Goal: Task Accomplishment & Management: Manage account settings

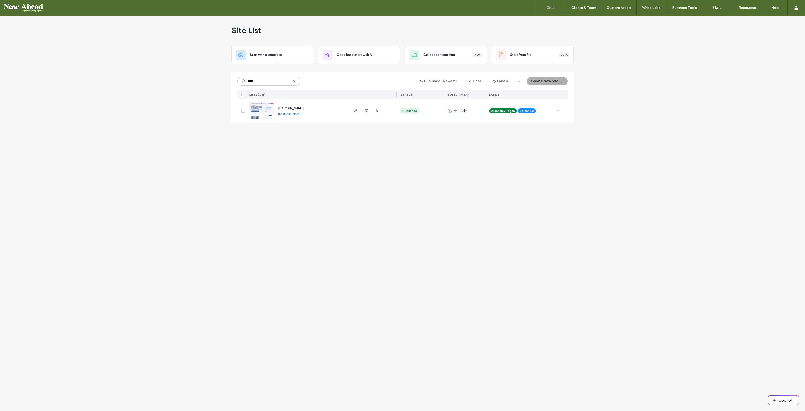
type input "****"
click at [263, 110] on img at bounding box center [261, 119] width 25 height 34
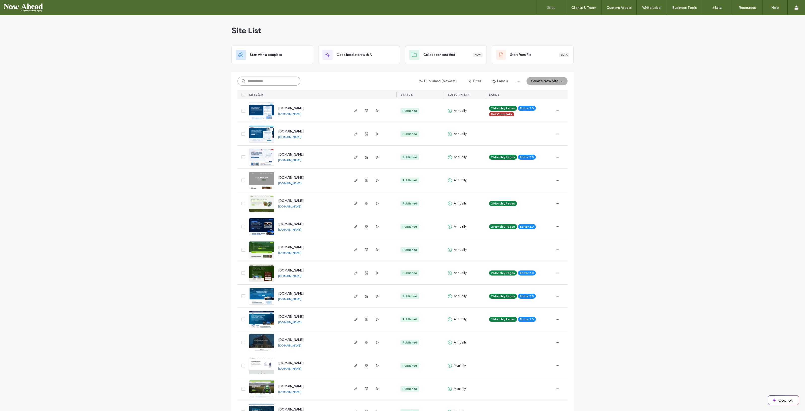
click at [258, 78] on input at bounding box center [268, 80] width 63 height 9
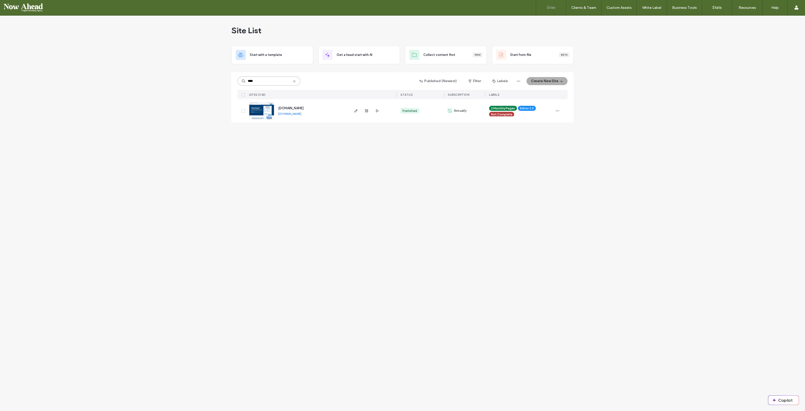
type input "****"
click at [266, 119] on link at bounding box center [261, 110] width 25 height 17
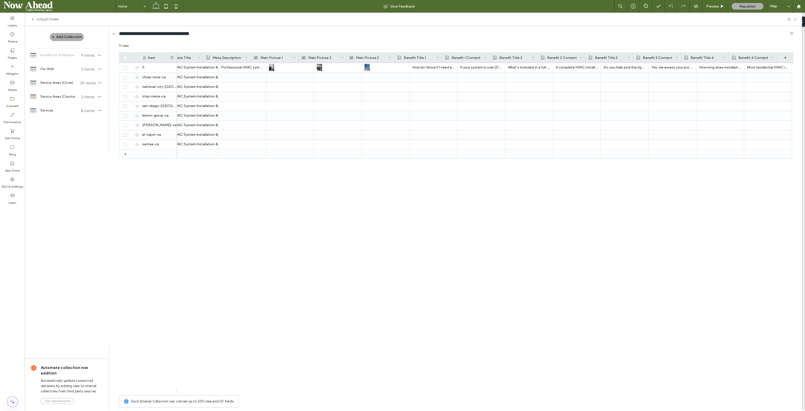
scroll to position [0, 786]
click at [130, 67] on use at bounding box center [131, 67] width 3 height 3
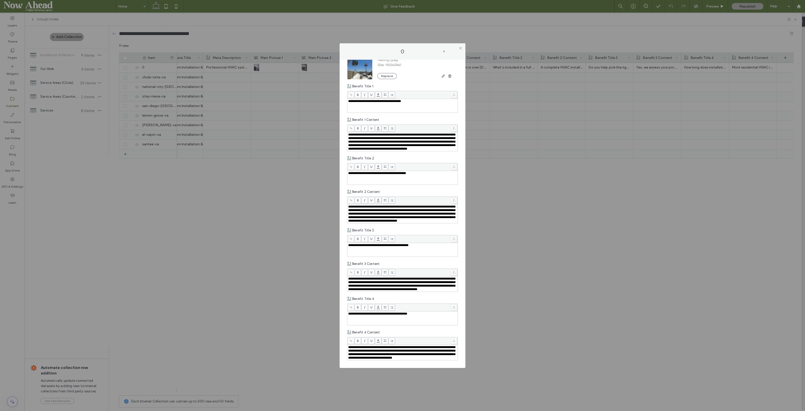
scroll to position [839, 0]
click at [385, 133] on span "**********" at bounding box center [401, 141] width 107 height 17
click at [460, 48] on use at bounding box center [460, 48] width 3 height 3
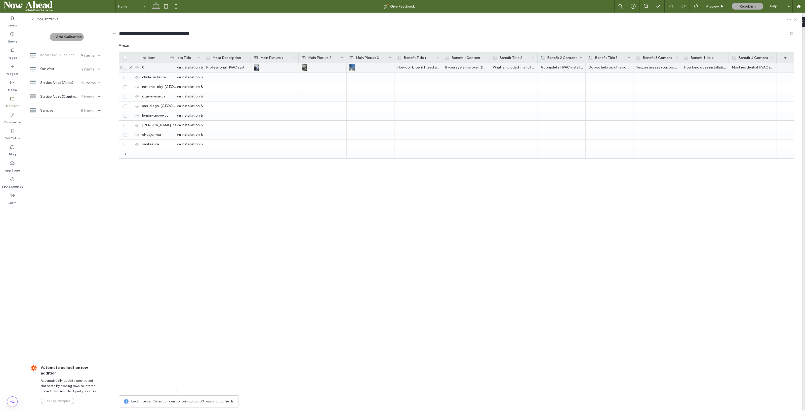
click at [417, 68] on p "How do I know if I need a new HVAC system?" at bounding box center [418, 67] width 42 height 9
click at [417, 67] on p "How do I know if I need a new HVAC system?" at bounding box center [418, 67] width 42 height 9
click at [417, 65] on span "**********" at bounding box center [421, 63] width 53 height 3
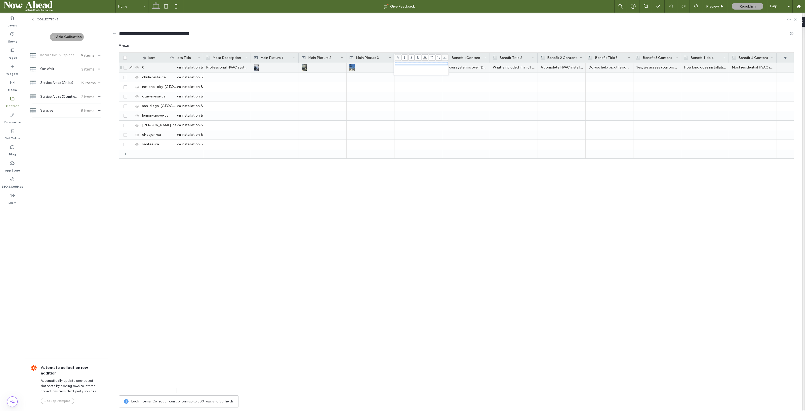
click at [417, 65] on span "**********" at bounding box center [421, 63] width 53 height 3
copy span "**********"
click at [415, 76] on div at bounding box center [418, 77] width 42 height 9
click at [471, 82] on div at bounding box center [466, 86] width 42 height 9
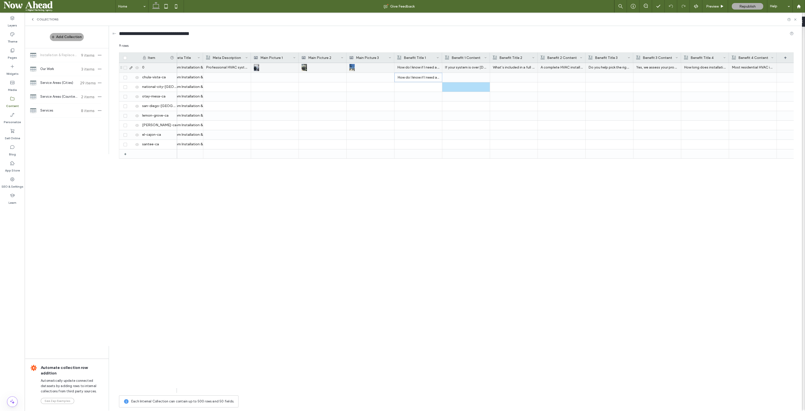
click at [459, 65] on p "If your system is over 12–15 years old, constantly needs repairs, or struggles …" at bounding box center [466, 67] width 42 height 9
click at [459, 72] on span "**********" at bounding box center [490, 72] width 94 height 21
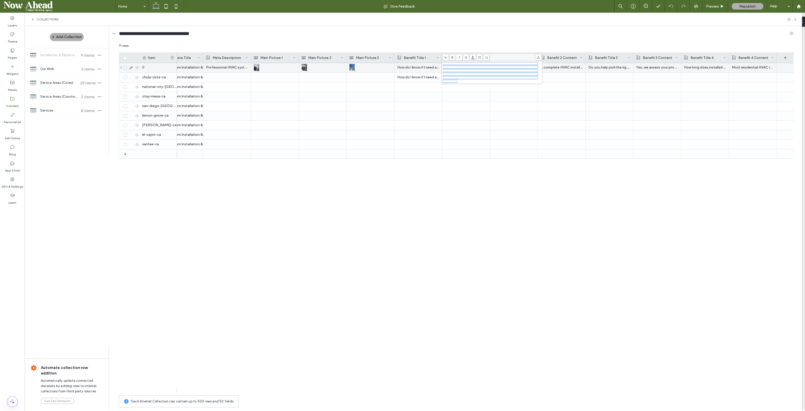
copy span "**********"
click at [433, 78] on p "How do I know if I need a new HVAC system?" at bounding box center [418, 77] width 42 height 9
click at [456, 77] on div at bounding box center [466, 77] width 42 height 9
click at [414, 69] on p "How do I know if I need a new HVAC system?" at bounding box center [418, 67] width 42 height 9
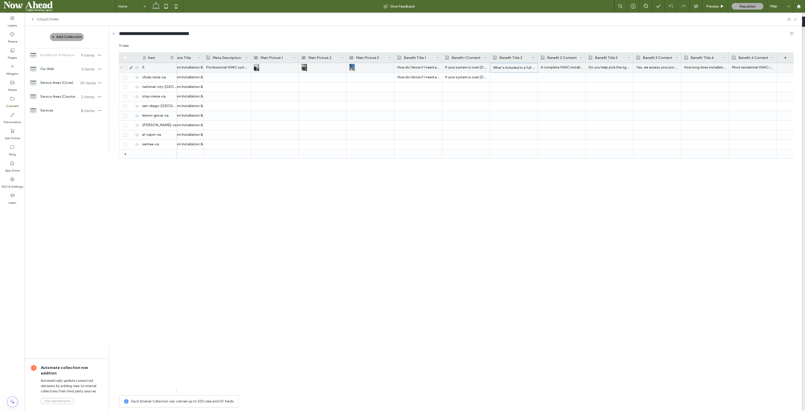
click at [506, 66] on p "What’s included in a full system installation?" at bounding box center [514, 67] width 42 height 9
click at [476, 77] on p "If your system is over 12–15 years old, constantly needs repairs, or struggles …" at bounding box center [466, 77] width 42 height 9
click at [498, 77] on div at bounding box center [514, 77] width 42 height 9
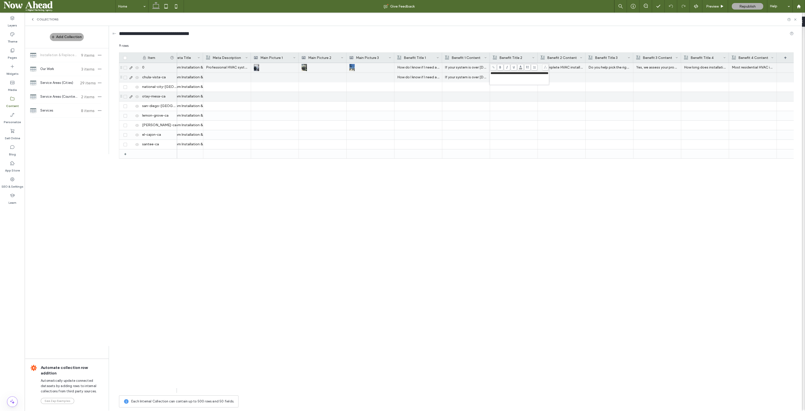
click at [550, 100] on div at bounding box center [562, 96] width 42 height 9
click at [550, 68] on p "A complete HVAC installation includes removing the old system (if there is one)…" at bounding box center [562, 67] width 42 height 9
click at [550, 68] on span "**********" at bounding box center [585, 72] width 94 height 21
click at [523, 81] on p "What’s included in a full system installation?" at bounding box center [514, 77] width 42 height 9
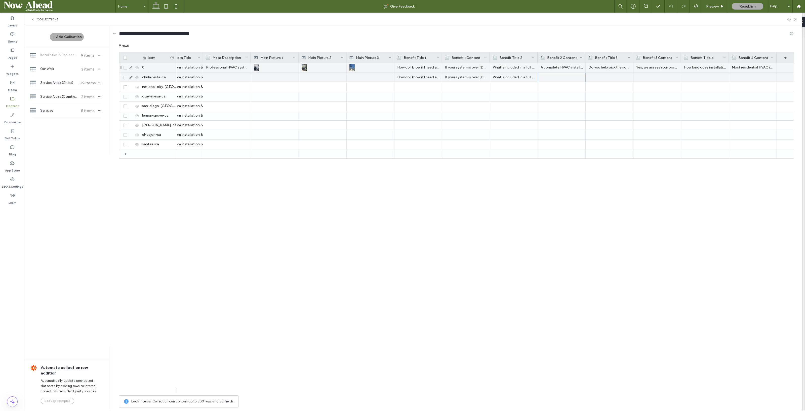
click at [552, 75] on div at bounding box center [562, 77] width 42 height 9
click at [526, 73] on p "What’s included in a full system installation?" at bounding box center [514, 77] width 42 height 9
click at [592, 69] on p "Do you help pick the right unit for my building?" at bounding box center [609, 67] width 42 height 9
click at [592, 69] on p "Do you help pick the right unit for my building?" at bounding box center [610, 67] width 42 height 9
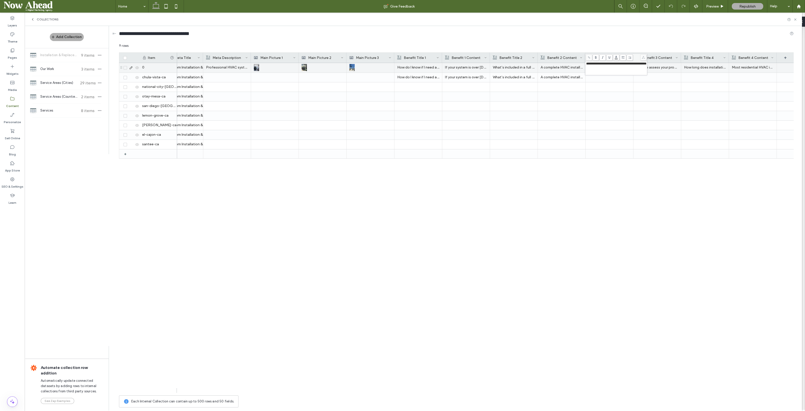
click at [595, 64] on span "**********" at bounding box center [616, 63] width 60 height 3
copy span "**********"
click at [568, 70] on p "A complete HVAC installation includes removing the old system (if there is one)…" at bounding box center [562, 67] width 42 height 9
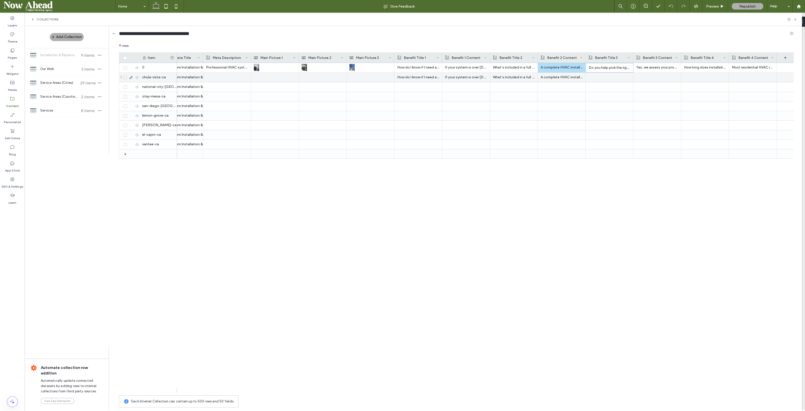
click at [593, 78] on div at bounding box center [609, 77] width 42 height 9
click at [593, 78] on div at bounding box center [610, 77] width 42 height 9
click at [667, 66] on p "Yes, we assess your property’s size, layout, insulation, and usage needs to rec…" at bounding box center [657, 67] width 42 height 9
click at [665, 67] on span "**********" at bounding box center [681, 70] width 94 height 17
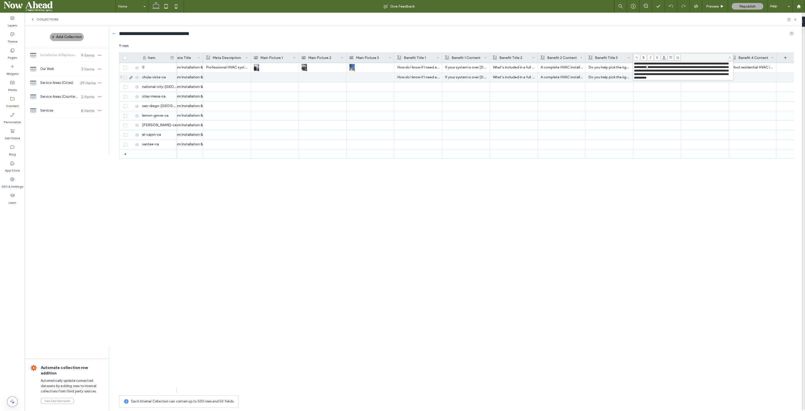
click at [665, 67] on span "**********" at bounding box center [681, 70] width 94 height 17
copy span "**********"
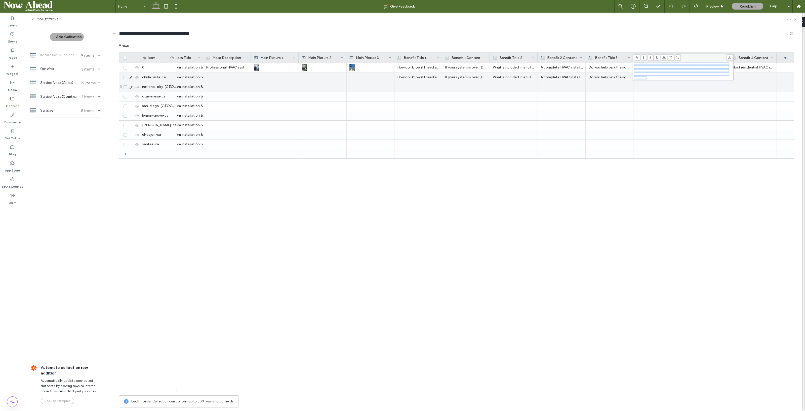
click at [630, 82] on div at bounding box center [609, 86] width 42 height 9
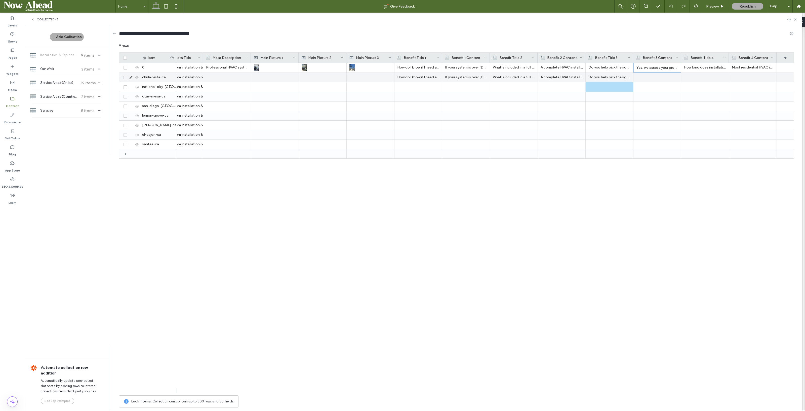
click at [649, 76] on div at bounding box center [657, 77] width 42 height 9
click at [625, 81] on p "Do you help pick the right unit for my building?" at bounding box center [609, 77] width 42 height 9
click at [692, 68] on p "How long does installation or replacement take?" at bounding box center [705, 67] width 42 height 9
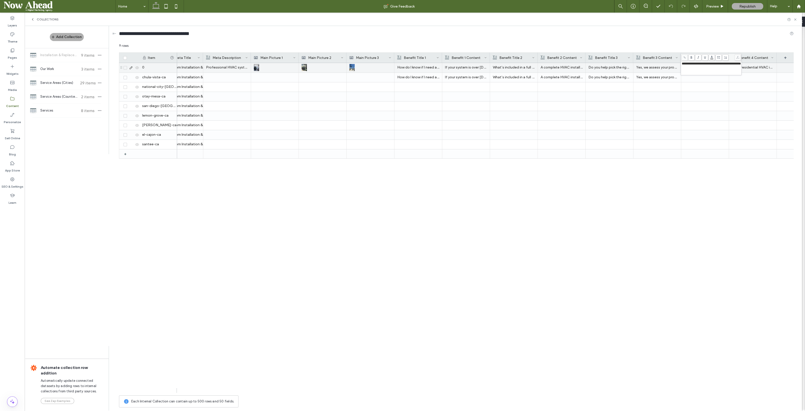
click at [692, 65] on span "**********" at bounding box center [711, 63] width 59 height 3
copy span "**********"
click at [667, 71] on p "Yes, we assess your property’s size, layout, insulation, and usage needs to rec…" at bounding box center [657, 67] width 42 height 9
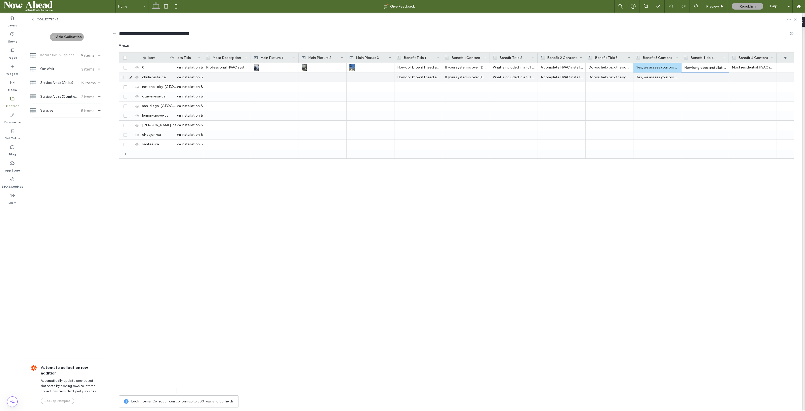
click at [694, 80] on div at bounding box center [705, 77] width 42 height 9
click at [650, 66] on p "Yes, we assess your property’s size, layout, insulation, and usage needs to rec…" at bounding box center [657, 67] width 42 height 9
click at [737, 66] on p "Most residential HVAC installations can be completed in one day. Larger or more…" at bounding box center [753, 67] width 42 height 9
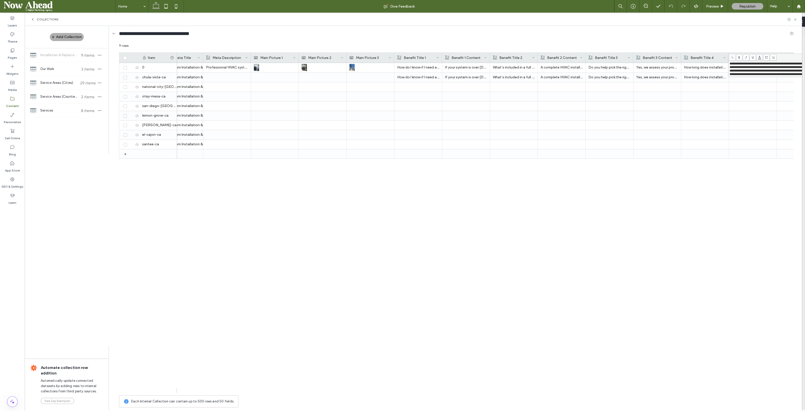
click at [738, 67] on span "**********" at bounding box center [777, 69] width 94 height 14
copy span "**********"
click at [714, 81] on p "How long does installation or replacement take?" at bounding box center [705, 77] width 42 height 9
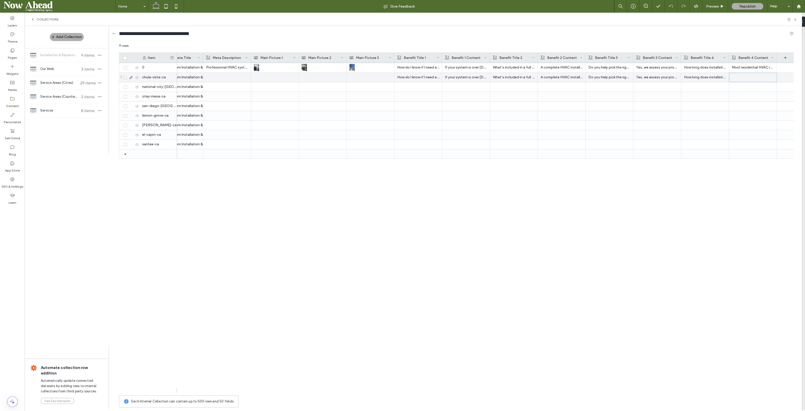
click at [736, 77] on div at bounding box center [753, 77] width 42 height 9
click at [722, 87] on div at bounding box center [705, 86] width 42 height 9
click at [416, 76] on p "How do I know if I need a new HVAC system?" at bounding box center [418, 77] width 42 height 9
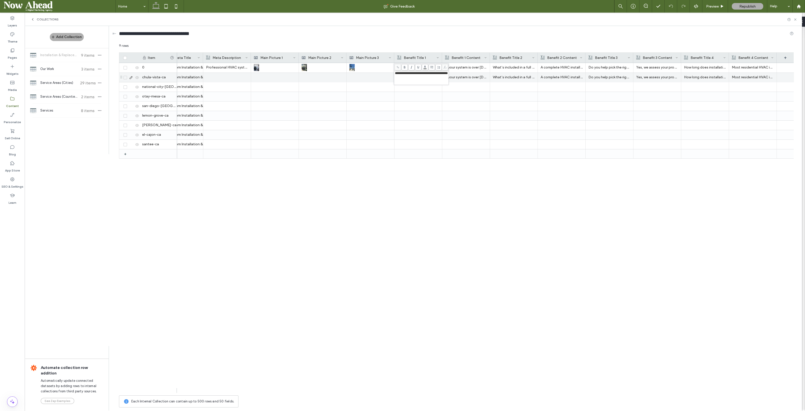
click at [472, 78] on p "If your system is over 12–15 years old, constantly needs repairs, or struggles …" at bounding box center [466, 77] width 42 height 9
click at [456, 76] on p "If your system is over 12–15 years old, constantly needs repairs, or struggles …" at bounding box center [466, 77] width 42 height 9
click at [423, 77] on p "How do I know if I need a new HVAC system?" at bounding box center [418, 77] width 42 height 9
click at [421, 76] on div "**********" at bounding box center [421, 77] width 53 height 13
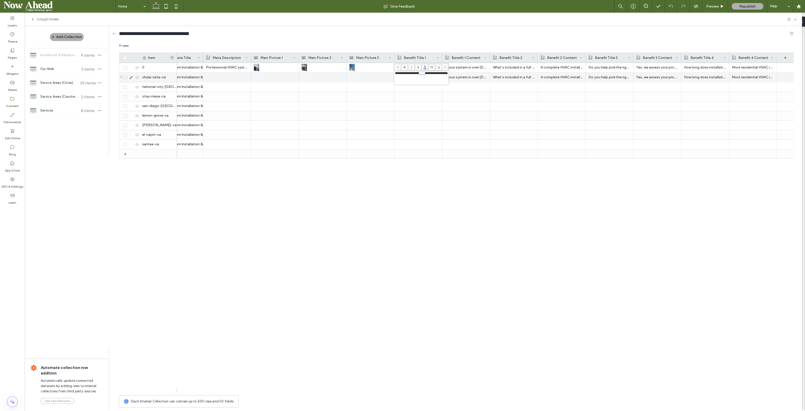
click at [421, 76] on div "**********" at bounding box center [421, 77] width 53 height 13
copy span "**********"
click at [480, 205] on div "Most residential HVAC installations can be completed in one day. Larger or more…" at bounding box center [485, 228] width 617 height 330
click at [416, 86] on div at bounding box center [418, 86] width 42 height 9
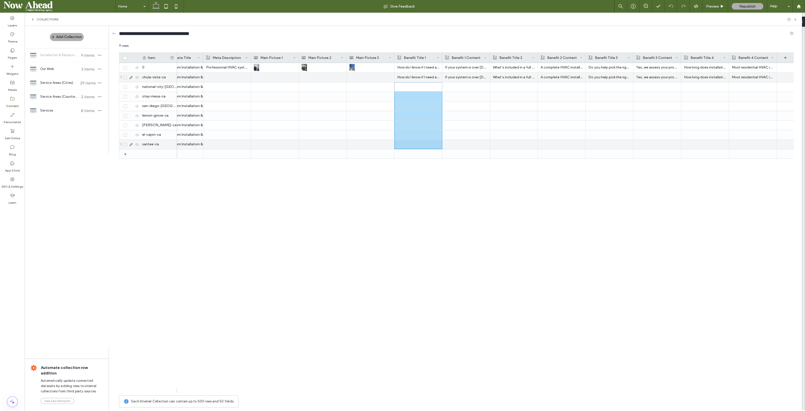
click at [418, 144] on div at bounding box center [418, 144] width 42 height 9
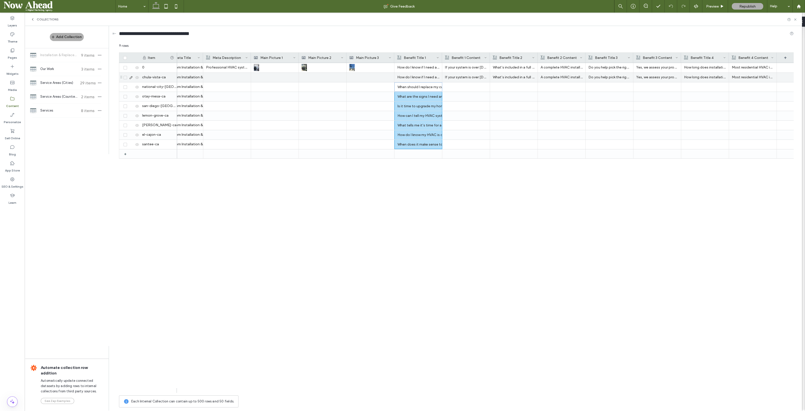
click at [459, 76] on p "If your system is over 12–15 years old, constantly needs repairs, or struggles …" at bounding box center [466, 77] width 42 height 9
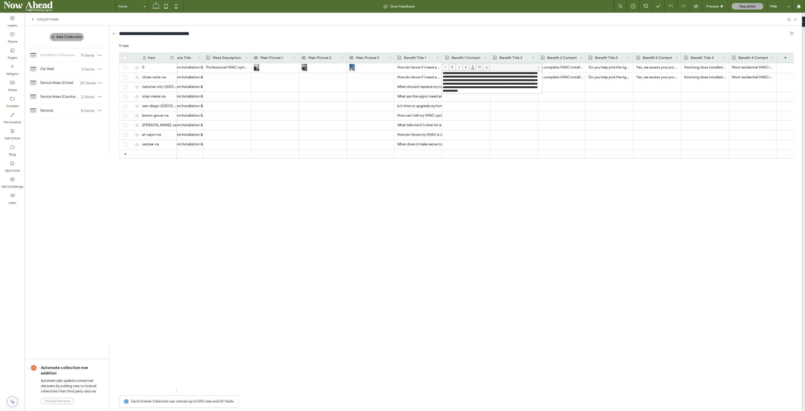
click at [459, 76] on span "**********" at bounding box center [490, 81] width 94 height 21
copy span "**********"
click at [451, 188] on div "Most residential HVAC installations can be completed in one day. Larger or more…" at bounding box center [485, 228] width 617 height 330
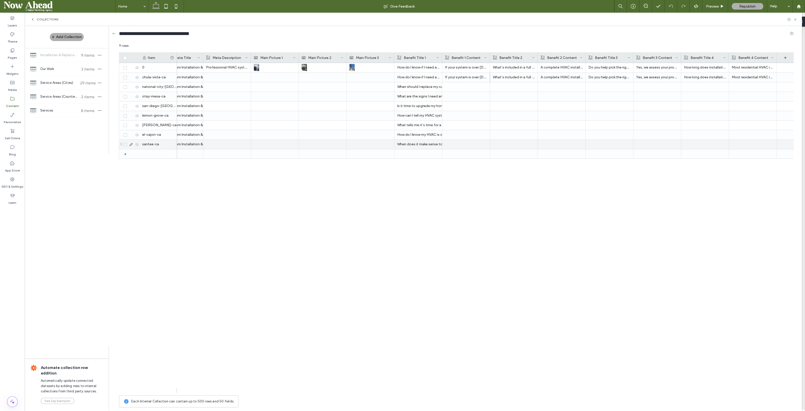
click at [424, 143] on div "When does it make sense to replace an old HVAC?" at bounding box center [418, 144] width 42 height 9
click at [420, 66] on p "How do I know if I need a new HVAC system?" at bounding box center [418, 67] width 42 height 9
click at [420, 77] on p "How do I know if I need a new HVAC system?" at bounding box center [418, 77] width 42 height 9
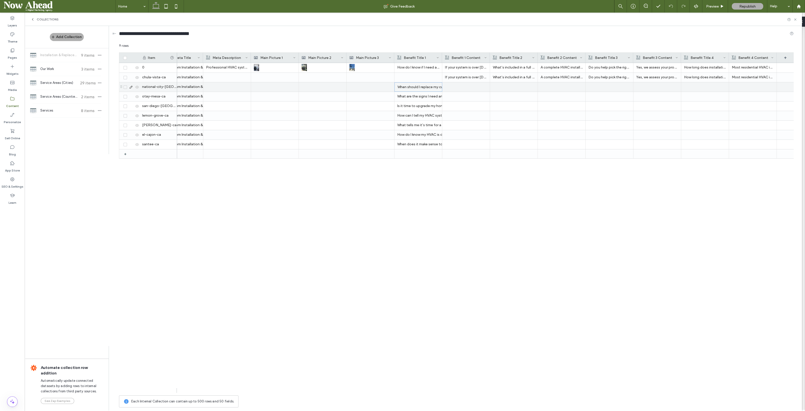
click at [429, 86] on div "When should I replace my current HVAC system?" at bounding box center [418, 87] width 42 height 9
click at [428, 96] on div "What are the signs I need an HVAC replacement?" at bounding box center [418, 96] width 42 height 9
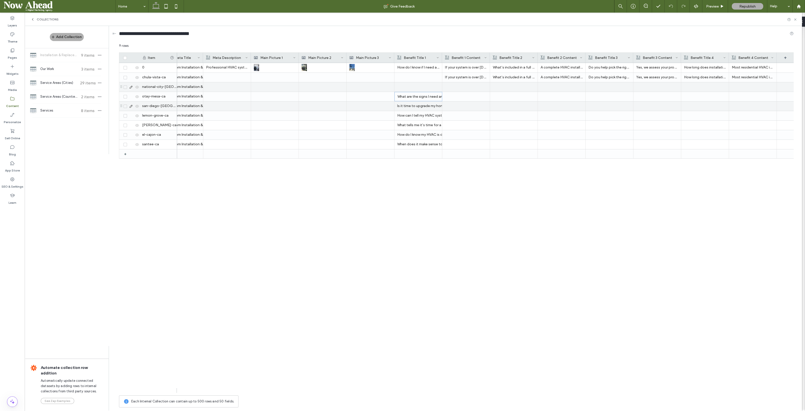
click at [424, 106] on div "Is it time to upgrade my home’s HVAC system?" at bounding box center [418, 105] width 42 height 9
click at [424, 113] on div "How can I tell my HVAC system needs replacing?" at bounding box center [418, 115] width 42 height 9
click at [425, 127] on div "What tells me it’s time for a new heating and AC?" at bounding box center [418, 125] width 42 height 9
click at [424, 135] on div "How do I know my HVAC is due for replacement?" at bounding box center [418, 134] width 42 height 9
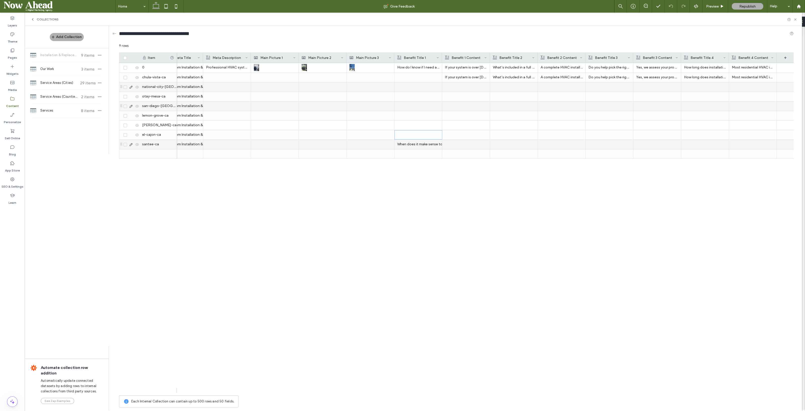
click at [423, 143] on div "When does it make sense to replace an old HVAC?" at bounding box center [418, 144] width 42 height 9
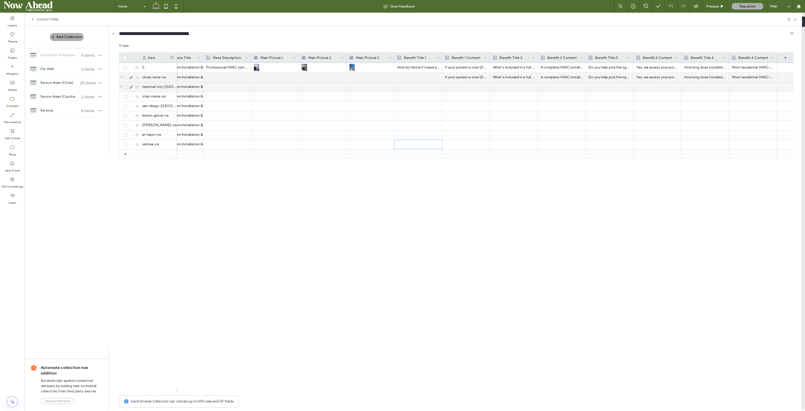
click at [467, 78] on p "If your system is over 12–15 years old, constantly needs repairs, or struggles …" at bounding box center [466, 77] width 42 height 9
click at [509, 76] on p "What’s included in a full system installation?" at bounding box center [514, 77] width 42 height 9
click at [575, 74] on p "A complete HVAC installation includes removing the old system (if there is one)…" at bounding box center [562, 77] width 42 height 9
click at [607, 76] on p "Do you help pick the right unit for my building?" at bounding box center [609, 77] width 42 height 9
click at [653, 74] on p "Yes, we assess your property’s size, layout, insulation, and usage needs to rec…" at bounding box center [657, 77] width 42 height 9
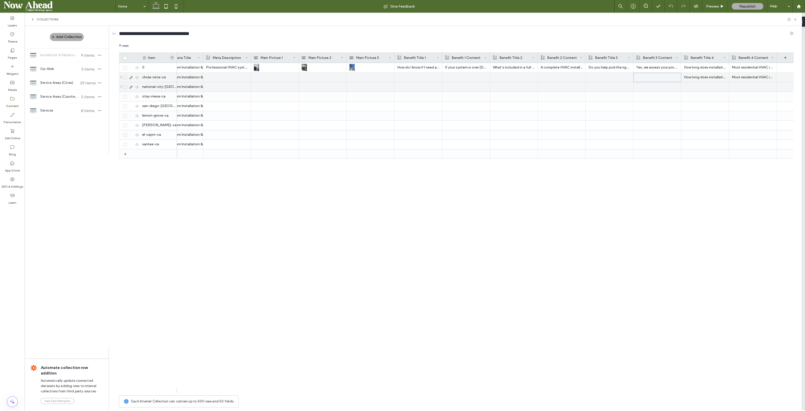
click at [697, 79] on p "How long does installation or replacement take?" at bounding box center [705, 77] width 42 height 9
click at [758, 79] on p "Most residential HVAC installations can be completed in one day. Larger or more…" at bounding box center [753, 77] width 42 height 9
click at [741, 67] on p "Most residential HVAC installations can be completed in one day. Larger or more…" at bounding box center [753, 67] width 42 height 9
click at [701, 67] on p "How long does installation or replacement take?" at bounding box center [705, 67] width 42 height 9
click at [670, 68] on p "Yes, we assess your property’s size, layout, insulation, and usage needs to rec…" at bounding box center [657, 67] width 42 height 9
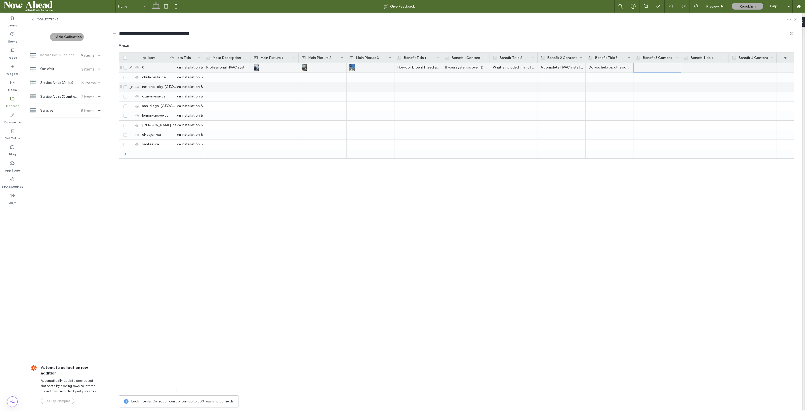
click at [617, 66] on p "Do you help pick the right unit for my building?" at bounding box center [609, 67] width 42 height 9
click at [564, 68] on p "A complete HVAC installation includes removing the old system (if there is one)…" at bounding box center [562, 67] width 42 height 9
click at [514, 69] on p "What’s included in a full system installation?" at bounding box center [514, 67] width 42 height 9
click at [458, 70] on p "If your system is over 12–15 years old, constantly needs repairs, or struggles …" at bounding box center [466, 67] width 42 height 9
click at [422, 71] on p "How do I know if I need a new HVAC system?" at bounding box center [418, 67] width 42 height 9
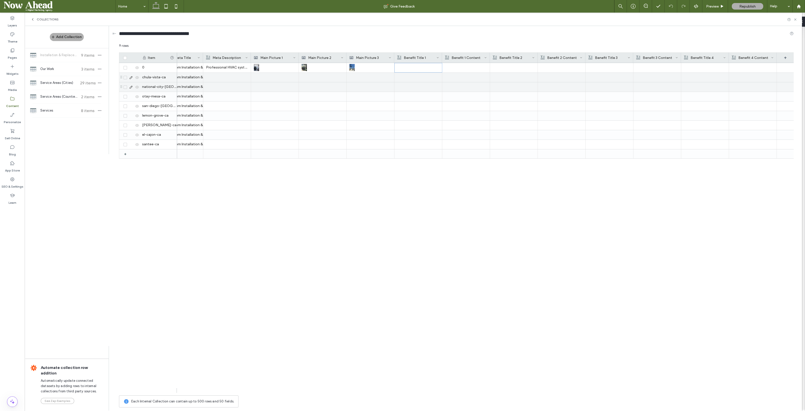
click at [405, 80] on div at bounding box center [418, 77] width 42 height 9
click at [419, 77] on div at bounding box center [418, 77] width 42 height 9
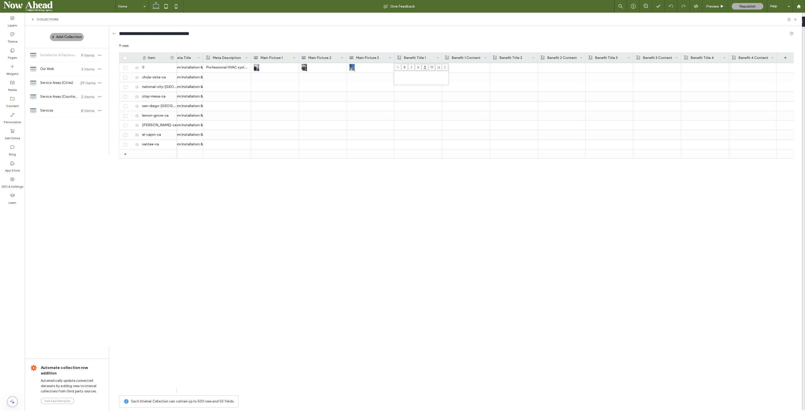
click at [419, 77] on div "Rich Text Editor" at bounding box center [421, 77] width 53 height 13
click at [423, 124] on div at bounding box center [418, 124] width 42 height 9
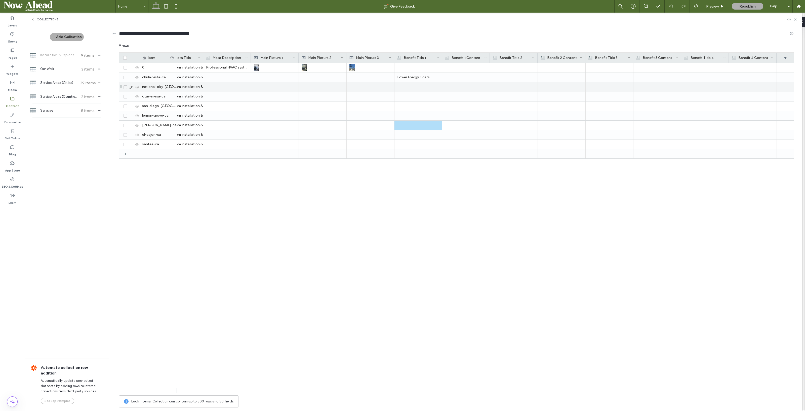
click at [407, 91] on div at bounding box center [418, 86] width 42 height 9
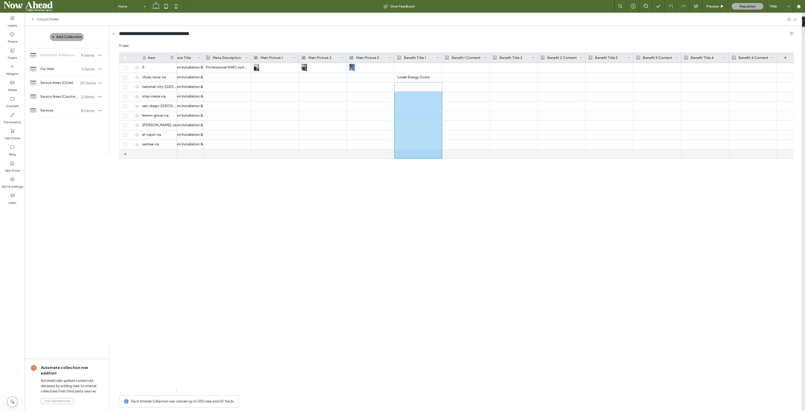
click at [417, 149] on div at bounding box center [418, 153] width 48 height 9
click at [418, 146] on div at bounding box center [418, 144] width 42 height 9
click at [125, 154] on icon at bounding box center [125, 154] width 2 height 2
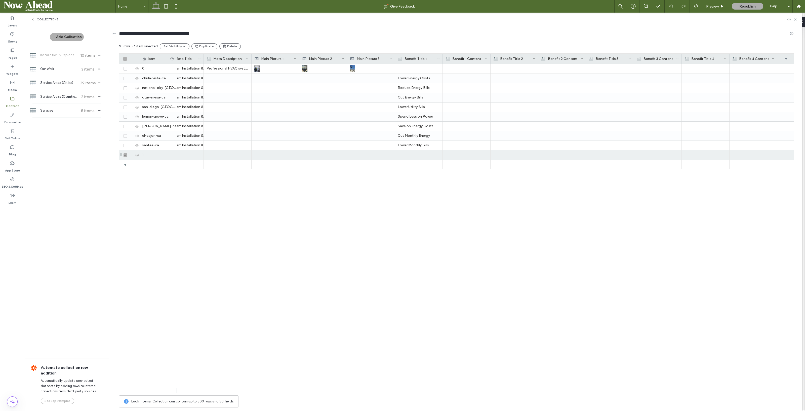
click at [232, 45] on button "Delete" at bounding box center [229, 46] width 21 height 6
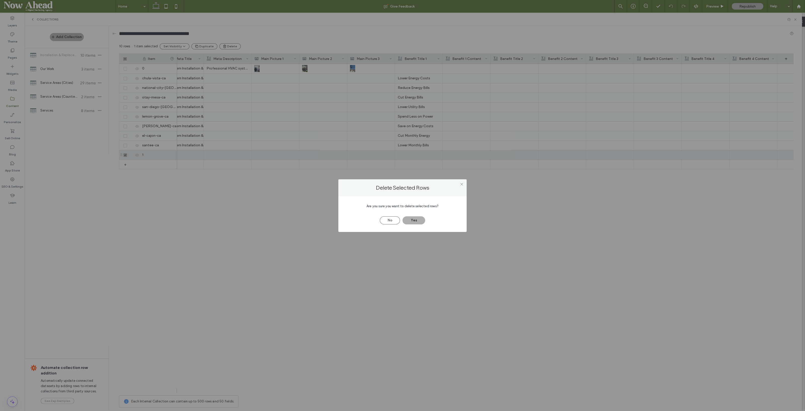
click at [419, 219] on button "Yes" at bounding box center [414, 220] width 23 height 8
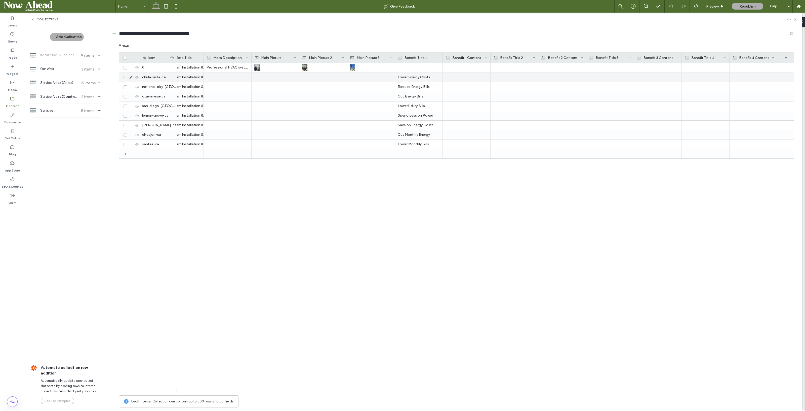
click at [135, 77] on use at bounding box center [137, 77] width 4 height 3
click at [135, 86] on icon at bounding box center [137, 87] width 4 height 4
click at [137, 96] on icon at bounding box center [137, 97] width 4 height 4
click at [137, 108] on icon at bounding box center [137, 106] width 4 height 4
click at [137, 117] on div at bounding box center [130, 115] width 17 height 9
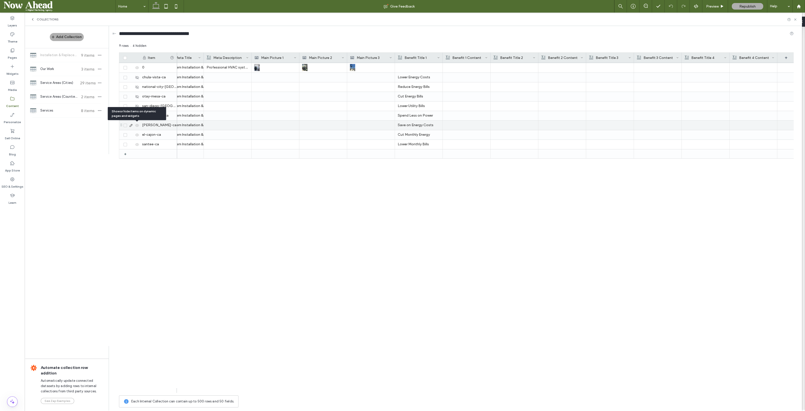
click at [136, 127] on icon at bounding box center [137, 125] width 4 height 4
click at [136, 114] on icon at bounding box center [137, 116] width 4 height 4
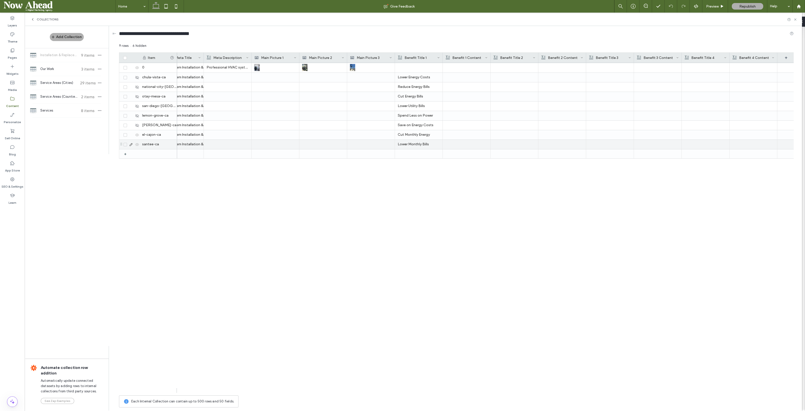
click at [136, 143] on icon at bounding box center [137, 144] width 4 height 4
click at [138, 133] on use at bounding box center [137, 134] width 4 height 3
click at [452, 78] on div at bounding box center [467, 77] width 42 height 9
click at [501, 80] on div at bounding box center [514, 77] width 42 height 9
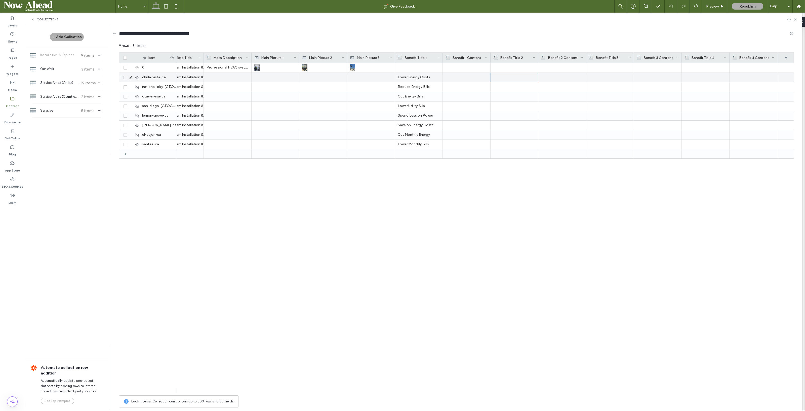
click at [502, 80] on div at bounding box center [515, 77] width 42 height 9
click at [534, 103] on div at bounding box center [514, 105] width 42 height 9
click at [557, 77] on div at bounding box center [562, 77] width 42 height 9
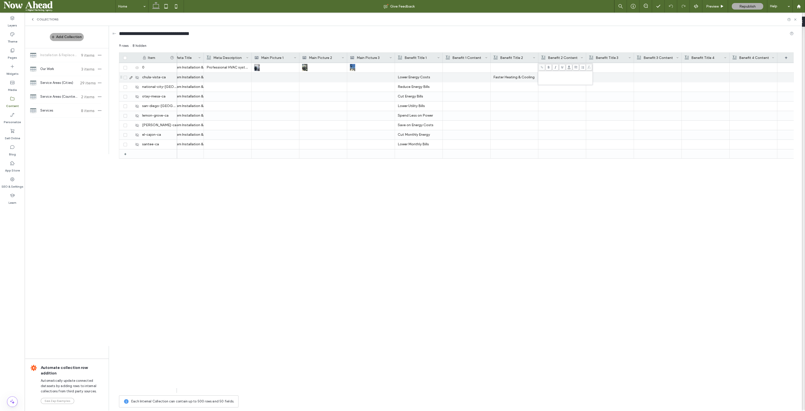
click at [602, 79] on div at bounding box center [610, 77] width 42 height 9
click at [694, 88] on div at bounding box center [706, 86] width 42 height 9
click at [697, 77] on div at bounding box center [706, 77] width 42 height 9
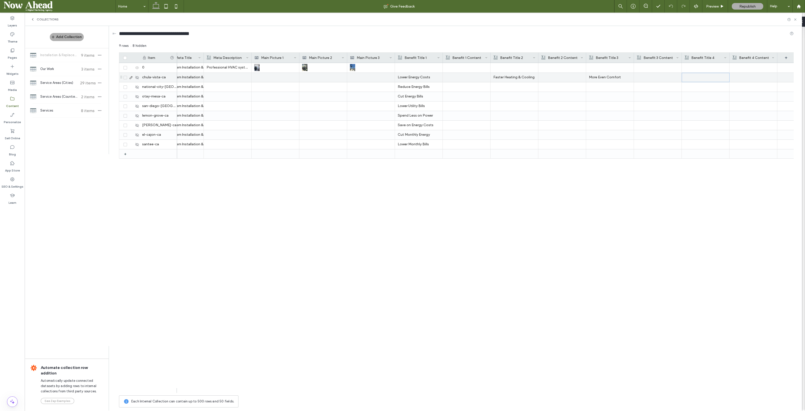
click at [697, 77] on div at bounding box center [706, 77] width 42 height 9
click at [723, 142] on div at bounding box center [706, 144] width 42 height 9
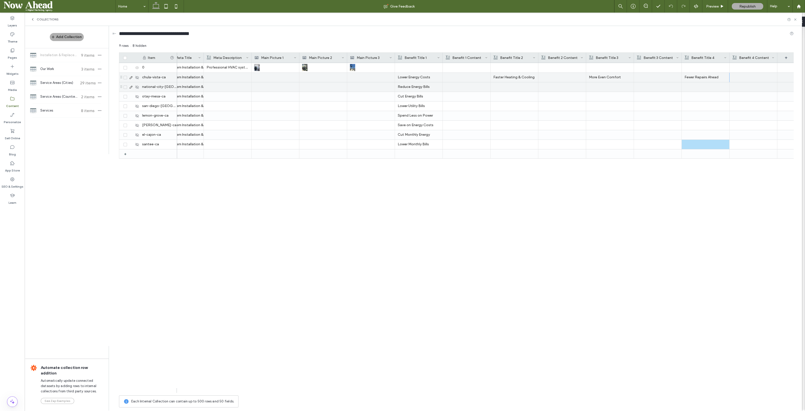
click at [503, 86] on div at bounding box center [514, 86] width 42 height 9
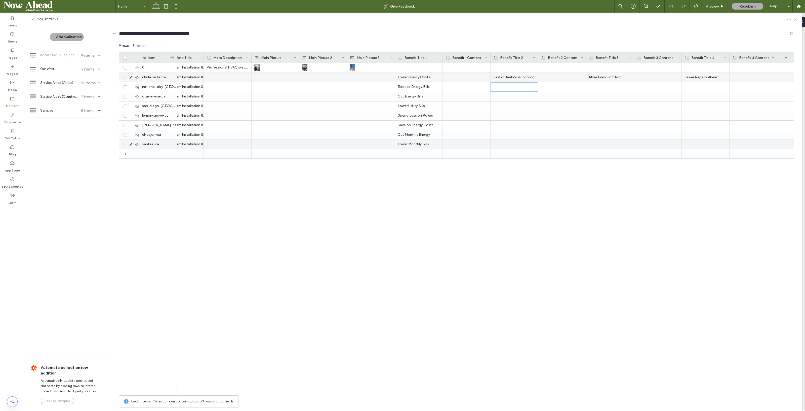
click at [507, 144] on div at bounding box center [514, 144] width 42 height 9
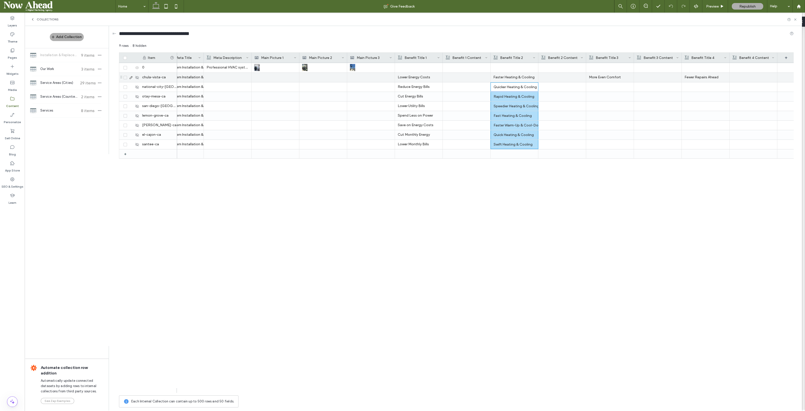
click at [596, 184] on div "HVAC System Installation & Replacement | Ruiz Air Conditioning & Heating | Impe…" at bounding box center [485, 228] width 617 height 330
click at [517, 124] on div "Faster Warm-Up & Cool-Down" at bounding box center [515, 125] width 42 height 9
click at [598, 76] on p "More Even Comfort" at bounding box center [610, 77] width 42 height 9
click at [598, 76] on div "**********" at bounding box center [613, 77] width 53 height 13
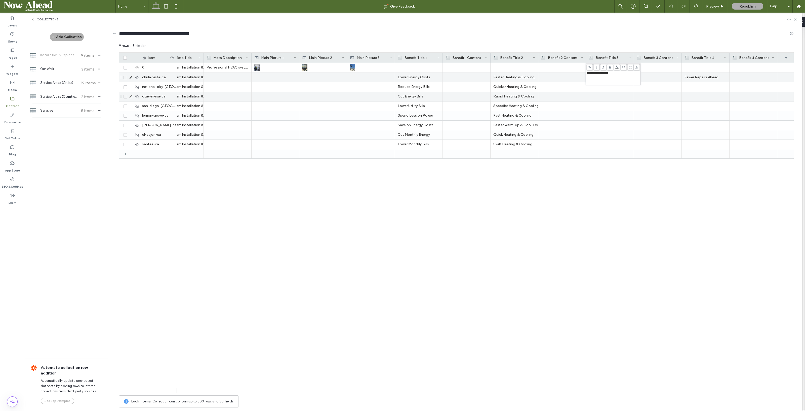
click at [589, 97] on div at bounding box center [610, 96] width 42 height 9
click at [621, 85] on div at bounding box center [610, 86] width 42 height 9
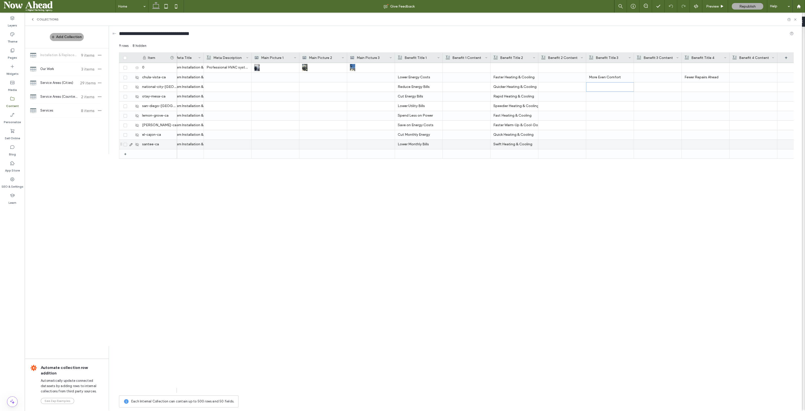
click at [610, 143] on div at bounding box center [610, 144] width 42 height 9
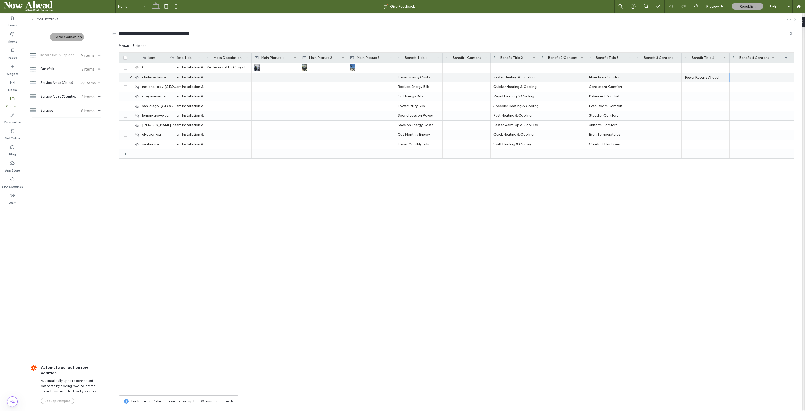
click at [699, 77] on p "Fewer Repairs Ahead" at bounding box center [706, 77] width 42 height 9
click at [699, 77] on div "9 rows 8 hidden Drag here to set row groups Drag here to set column labels Item…" at bounding box center [456, 226] width 675 height 366
click at [699, 75] on span "**********" at bounding box center [694, 72] width 24 height 3
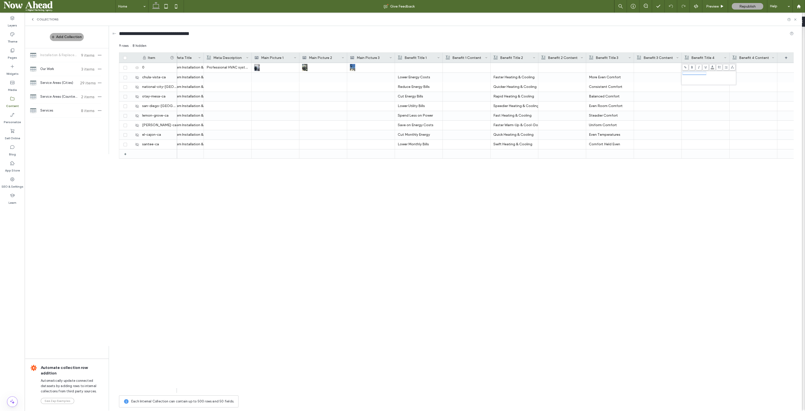
click at [699, 75] on span "**********" at bounding box center [694, 72] width 24 height 3
copy span "**********"
click at [691, 92] on div at bounding box center [706, 96] width 42 height 9
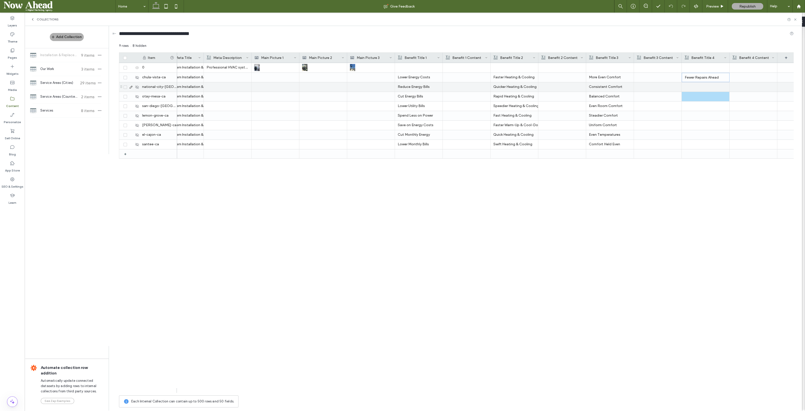
click at [694, 85] on div at bounding box center [706, 86] width 42 height 9
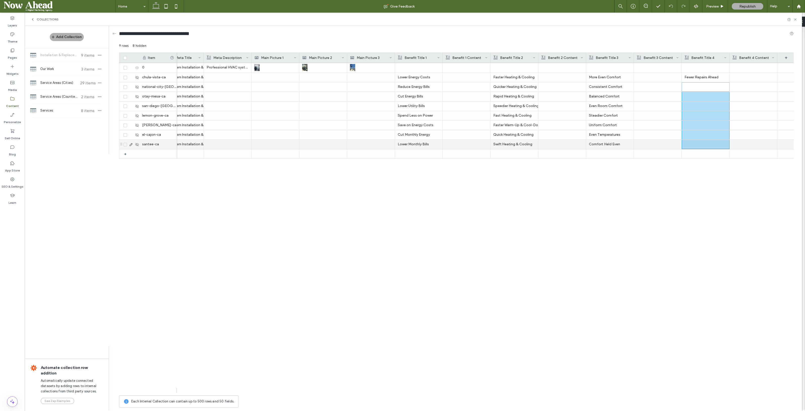
click at [698, 146] on div at bounding box center [706, 144] width 42 height 9
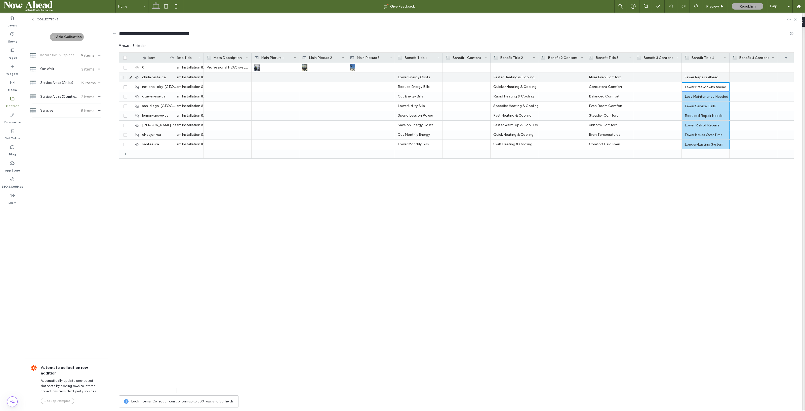
click at [461, 80] on div at bounding box center [467, 77] width 42 height 9
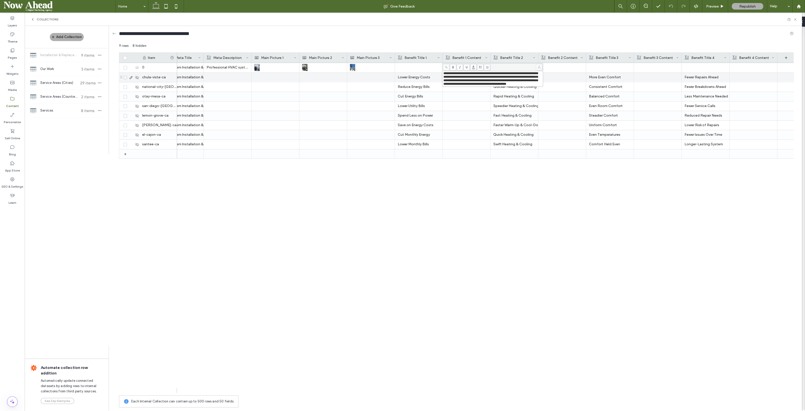
click at [558, 78] on div at bounding box center [562, 77] width 42 height 9
click at [558, 77] on div at bounding box center [562, 77] width 42 height 9
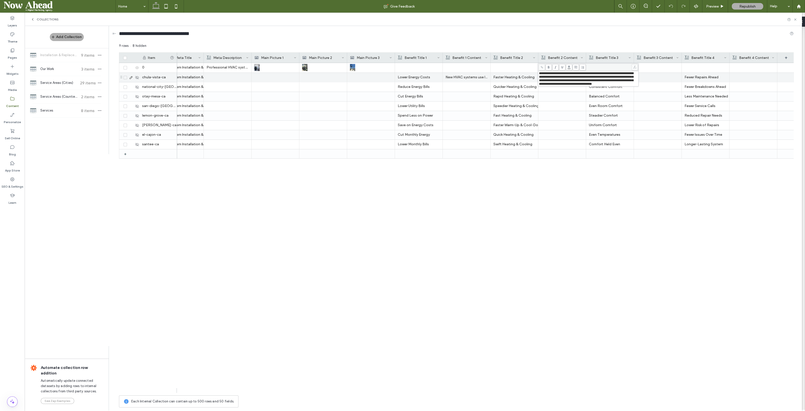
click at [663, 76] on div at bounding box center [658, 77] width 42 height 9
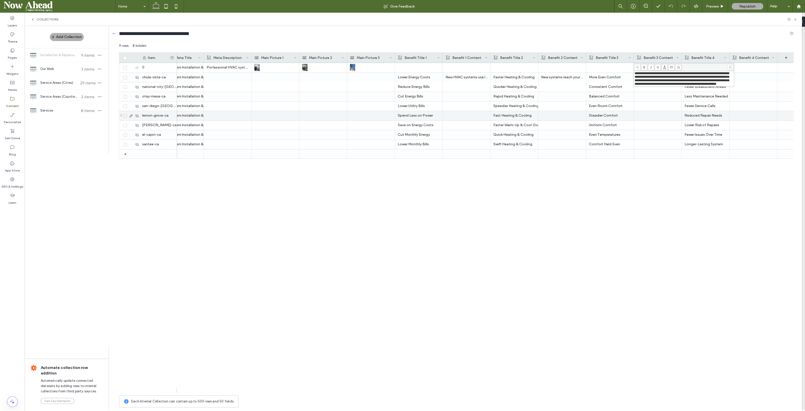
click at [698, 113] on div "Reduced Repair Needs" at bounding box center [706, 115] width 42 height 9
click at [754, 76] on div at bounding box center [753, 77] width 42 height 9
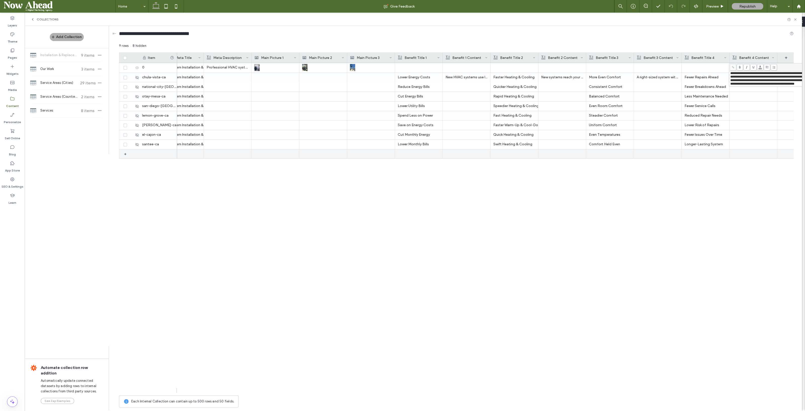
click at [768, 156] on div at bounding box center [753, 153] width 42 height 9
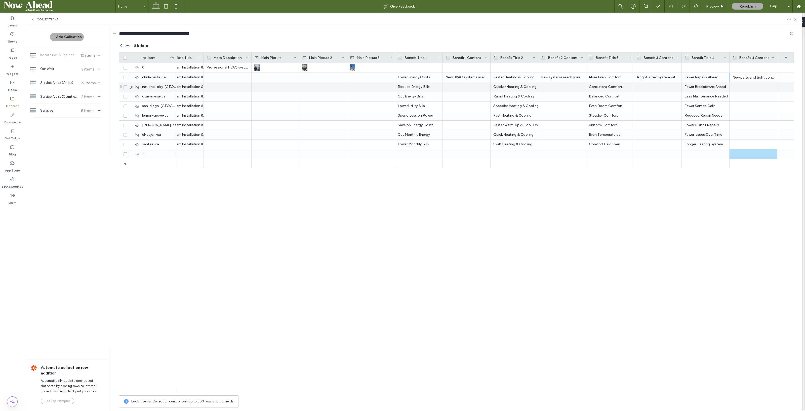
click at [458, 89] on div at bounding box center [467, 86] width 42 height 9
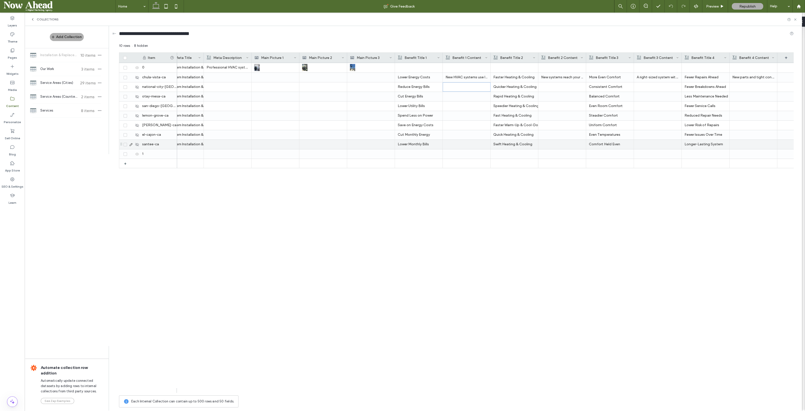
click at [473, 142] on div at bounding box center [467, 144] width 42 height 9
click at [126, 155] on span at bounding box center [126, 154] width 4 height 4
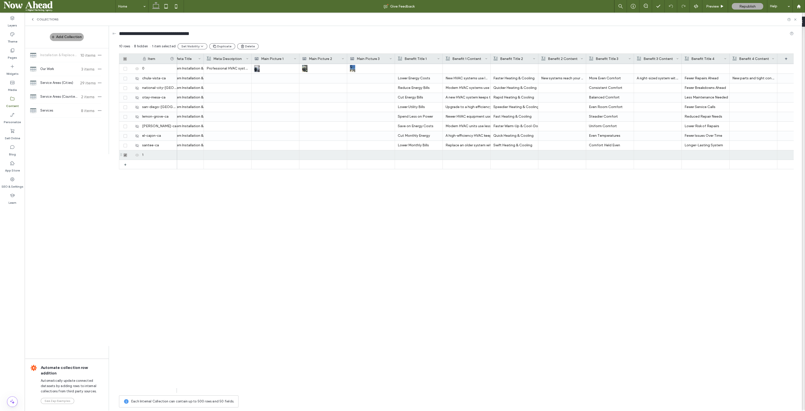
click at [243, 47] on button "Delete" at bounding box center [247, 46] width 21 height 6
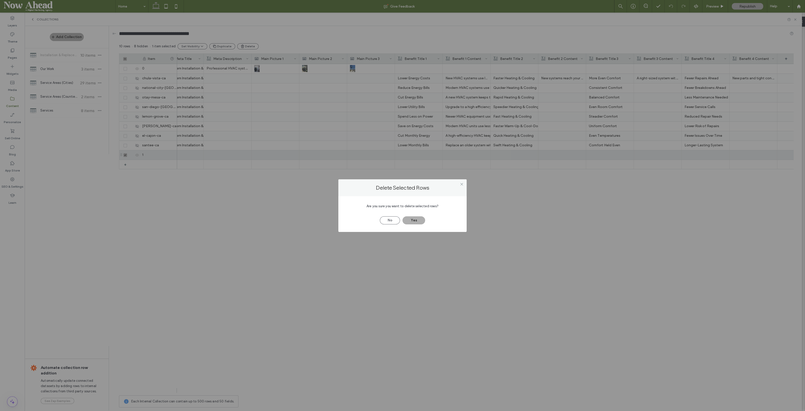
click at [414, 220] on button "Yes" at bounding box center [414, 220] width 23 height 8
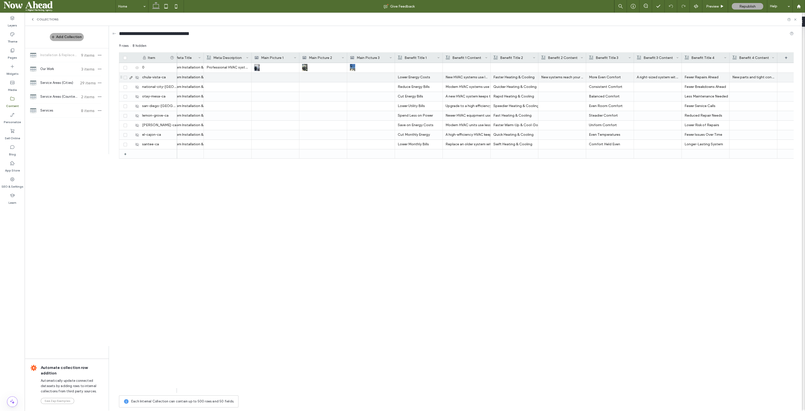
click at [570, 78] on p "New systems reach your set temperature faster and keep it steady without big sw…" at bounding box center [562, 77] width 42 height 9
click at [570, 78] on span "**********" at bounding box center [586, 78] width 94 height 14
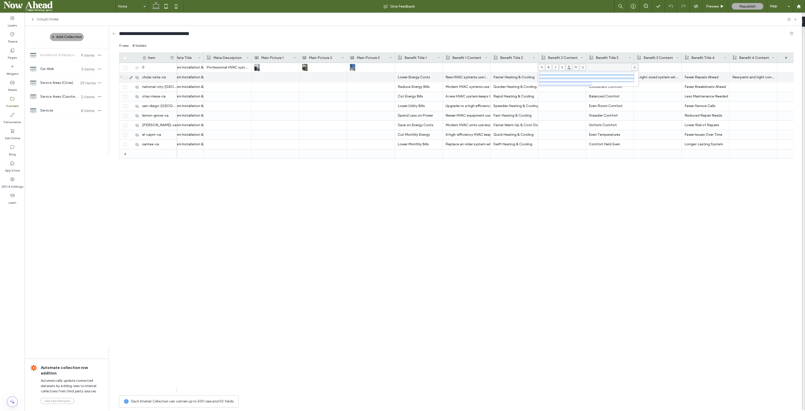
click at [474, 76] on p "New HVAC systems use less power to hold the temperature you want, so monthly bi…" at bounding box center [467, 77] width 42 height 9
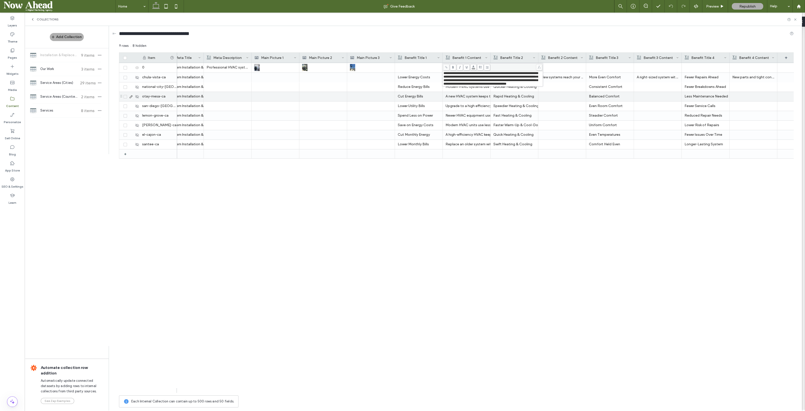
click at [473, 99] on div "A new HVAC system keeps the temperature you want while using less power, which …" at bounding box center [467, 96] width 42 height 9
click at [476, 85] on div "Modern HVAC systems use less energy to hold your preferred temperature, so util…" at bounding box center [467, 86] width 42 height 9
click at [476, 85] on div "Modern HVAC systems use less energy to hold your preferred temperature, so util…" at bounding box center [467, 87] width 42 height 9
click at [470, 108] on div "Upgrade to a high efficiency HVAC that holds steady temperatures with less ener…" at bounding box center [467, 105] width 42 height 9
click at [468, 75] on p "New HVAC systems use less power to hold the temperature you want, so monthly bi…" at bounding box center [467, 77] width 42 height 9
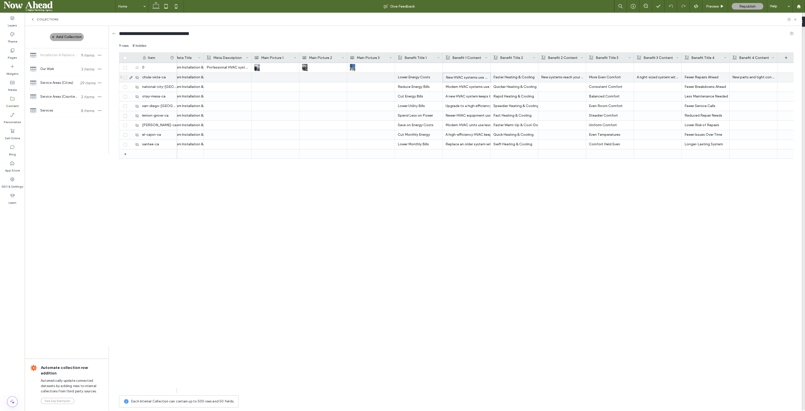
click at [468, 75] on p "New HVAC systems use less power to hold the temperature you want, so monthly bi…" at bounding box center [467, 77] width 42 height 9
click at [468, 75] on span "**********" at bounding box center [491, 78] width 94 height 14
click at [482, 94] on div "A new HVAC system keeps the temperature you want while using less power, which …" at bounding box center [467, 96] width 42 height 9
click at [562, 87] on div at bounding box center [562, 86] width 42 height 9
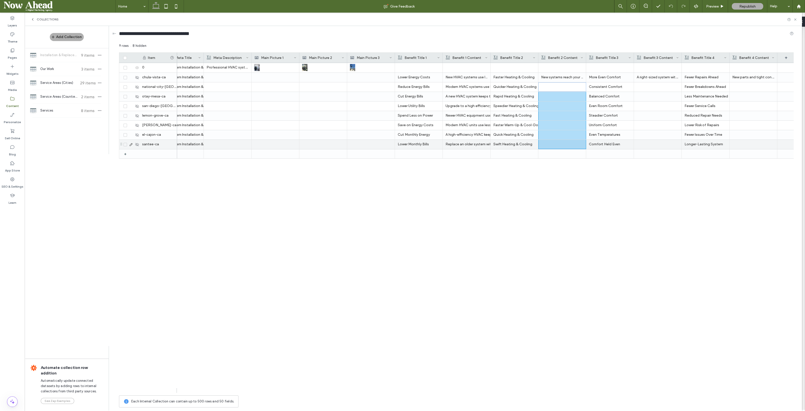
click at [564, 142] on div at bounding box center [562, 144] width 42 height 9
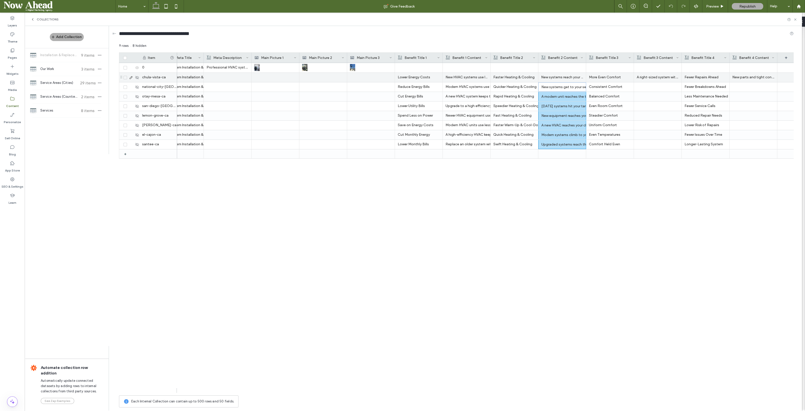
click at [651, 77] on p "A right-sized system with balanced airflow removes most hot and cold spots, so …" at bounding box center [658, 77] width 42 height 9
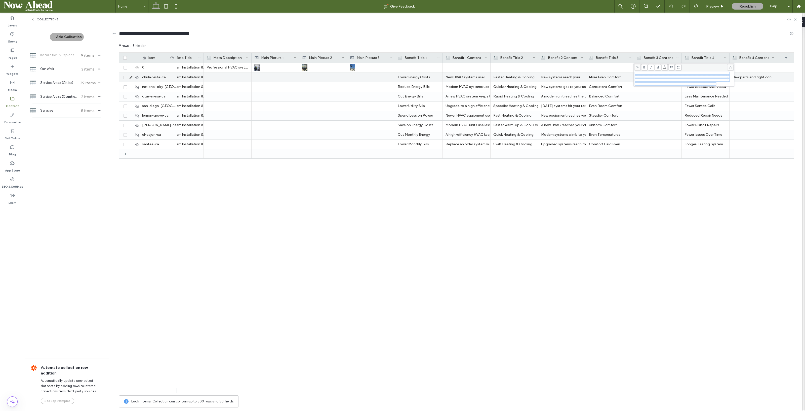
click at [651, 77] on span "**********" at bounding box center [682, 78] width 94 height 14
click at [598, 213] on div "HVAC System Installation & Replacement | Ruiz Air Conditioning & Heating | Impe…" at bounding box center [485, 228] width 617 height 330
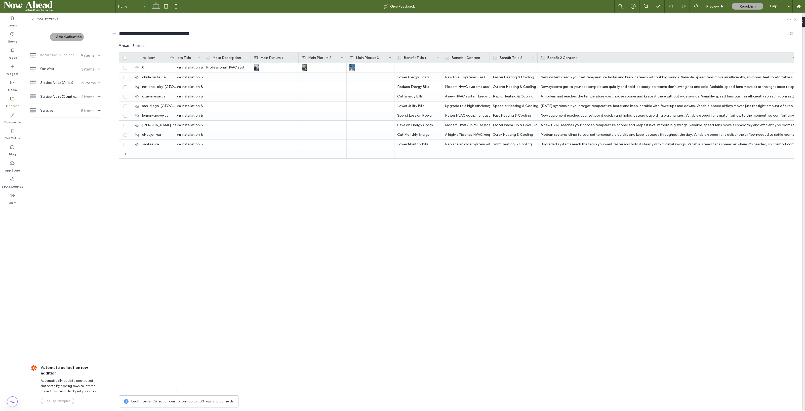
drag, startPoint x: 609, startPoint y: 69, endPoint x: 805, endPoint y: 78, distance: 195.9
click at [772, 206] on div "HVAC System Installation & Replacement | Ruiz Air Conditioning & Heating | Impe…" at bounding box center [485, 228] width 617 height 330
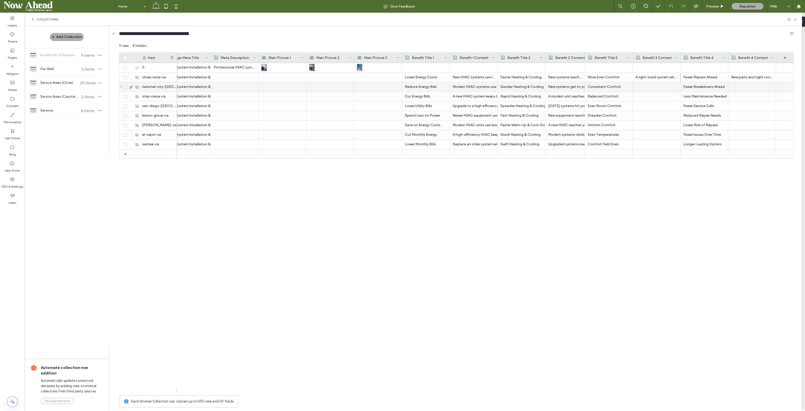
scroll to position [0, 778]
drag, startPoint x: 585, startPoint y: 56, endPoint x: 389, endPoint y: 85, distance: 198.3
click at [389, 85] on div "Item Main Picture 2 Main Picture 3 Benefit Title 1 Benefit 1 Content Benefit Ti…" at bounding box center [456, 222] width 675 height 340
click at [659, 85] on div at bounding box center [657, 86] width 42 height 9
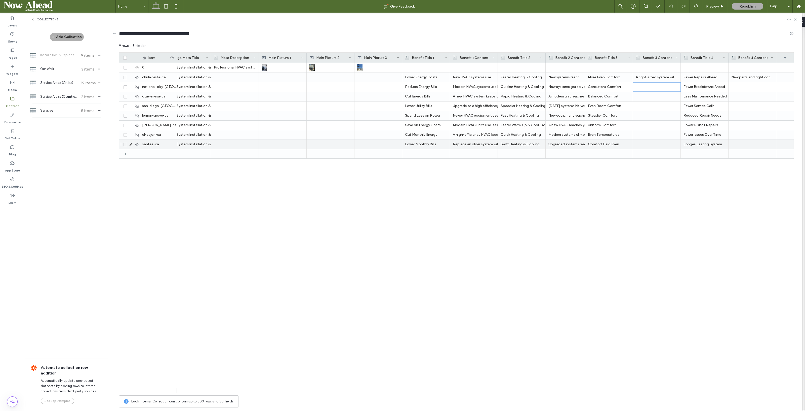
click at [660, 144] on div at bounding box center [657, 144] width 42 height 9
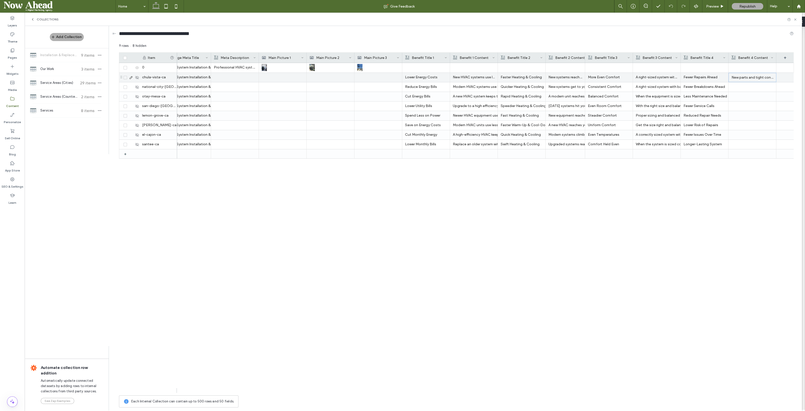
click at [745, 75] on p "New parts and tight connections reduce wear, so the system needs service less o…" at bounding box center [753, 77] width 42 height 9
click at [745, 75] on span "**********" at bounding box center [776, 78] width 94 height 14
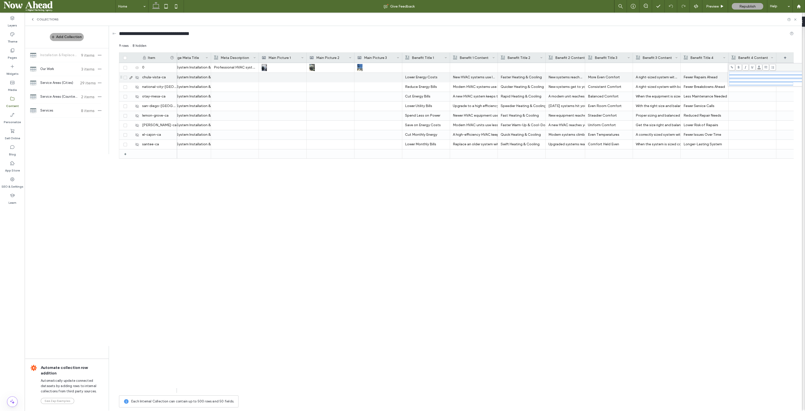
copy span "**********"
click at [716, 233] on div "If you're planning to replace an old system or need expert installation for a n…" at bounding box center [485, 228] width 617 height 330
click at [743, 76] on p "New parts and tight connections reduce wear, so the system needs service less o…" at bounding box center [752, 77] width 42 height 9
click at [743, 76] on p "New parts and tight connections reduce wear, so the system needs service less o…" at bounding box center [753, 77] width 42 height 9
click at [743, 76] on span "**********" at bounding box center [776, 78] width 94 height 14
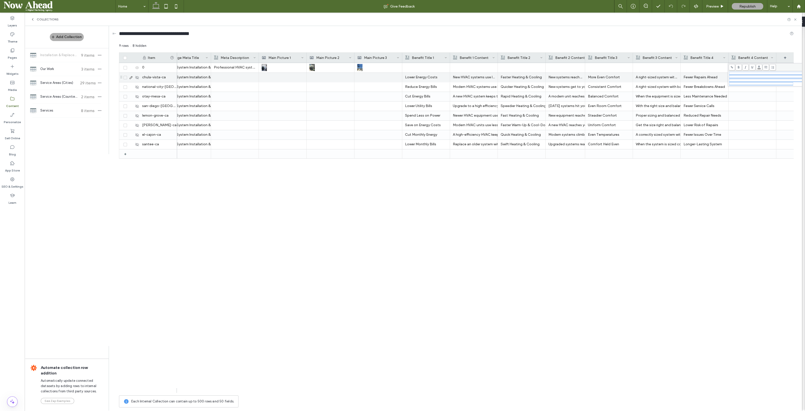
click at [696, 76] on p "Fewer Repairs Ahead" at bounding box center [704, 77] width 42 height 9
click at [696, 76] on p "Fewer Repairs Ahead" at bounding box center [705, 77] width 42 height 9
click at [702, 95] on div "Less Maintenance Needed" at bounding box center [704, 96] width 42 height 9
click at [745, 77] on p "New parts and tight connections reduce wear, so the system needs service less o…" at bounding box center [752, 77] width 42 height 9
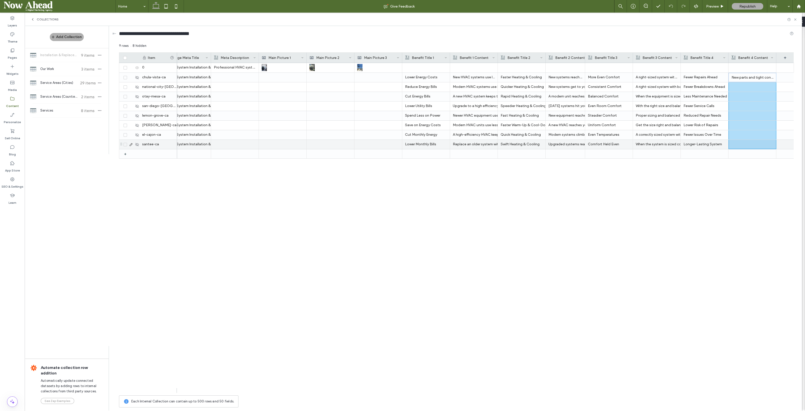
click at [757, 146] on div at bounding box center [753, 144] width 42 height 9
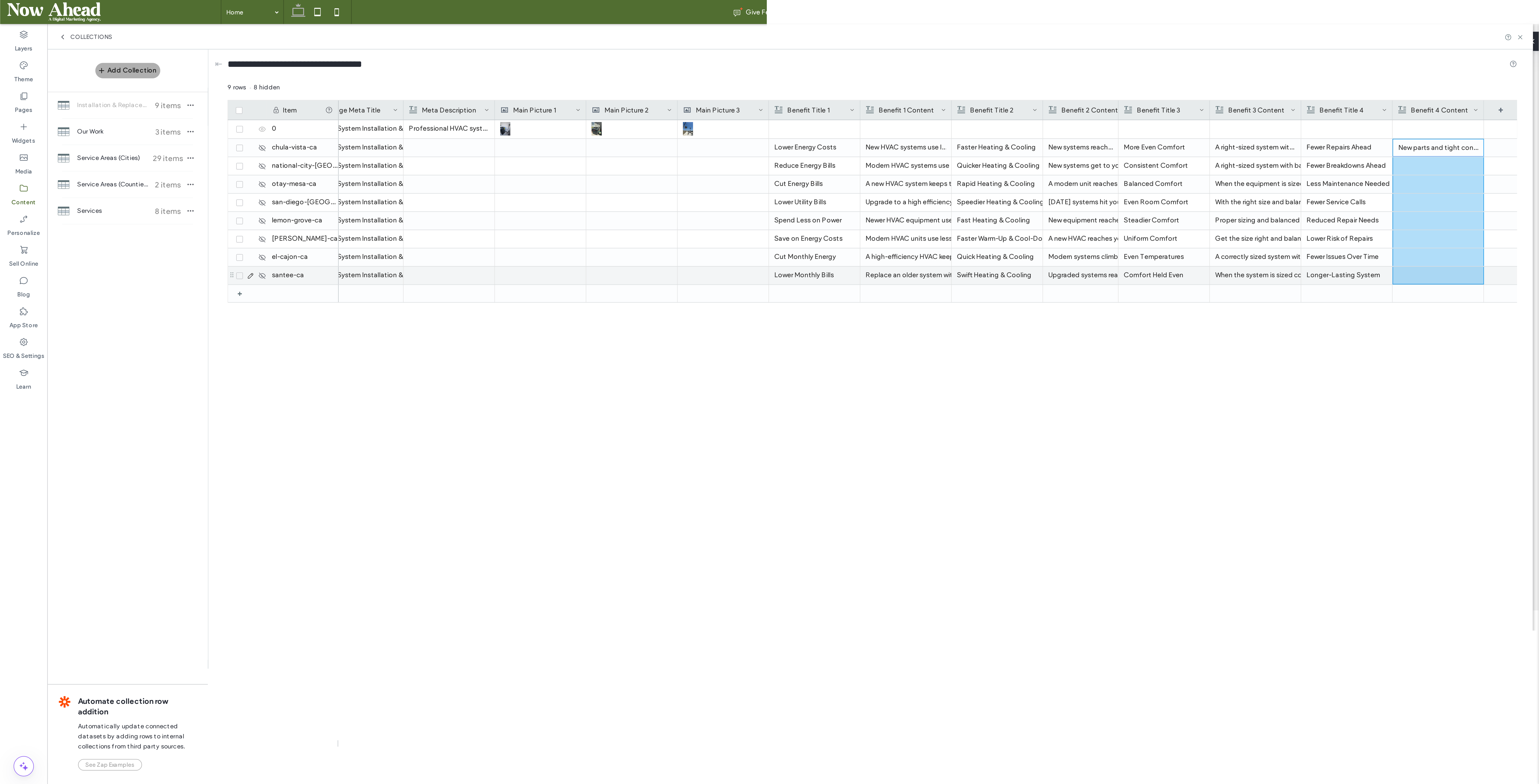
scroll to position [0, 0]
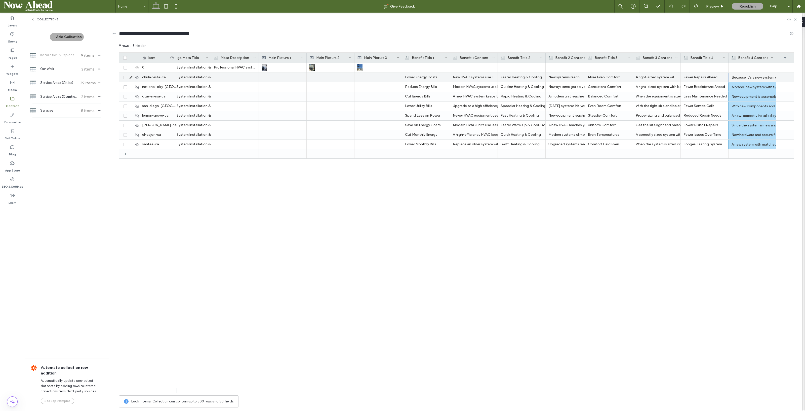
click at [130, 78] on icon at bounding box center [131, 77] width 4 height 4
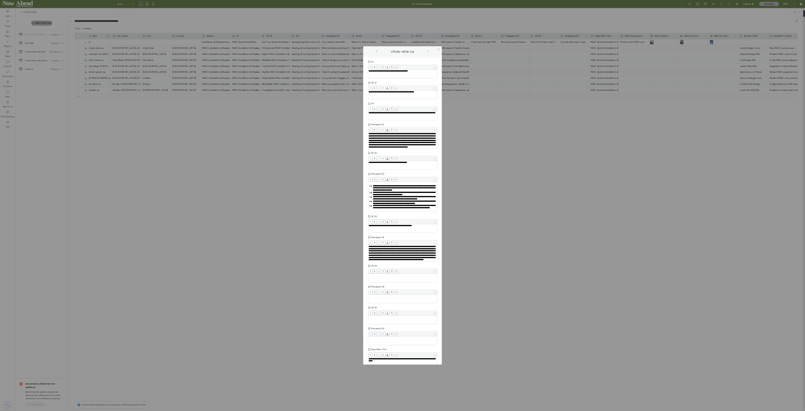
scroll to position [158, 0]
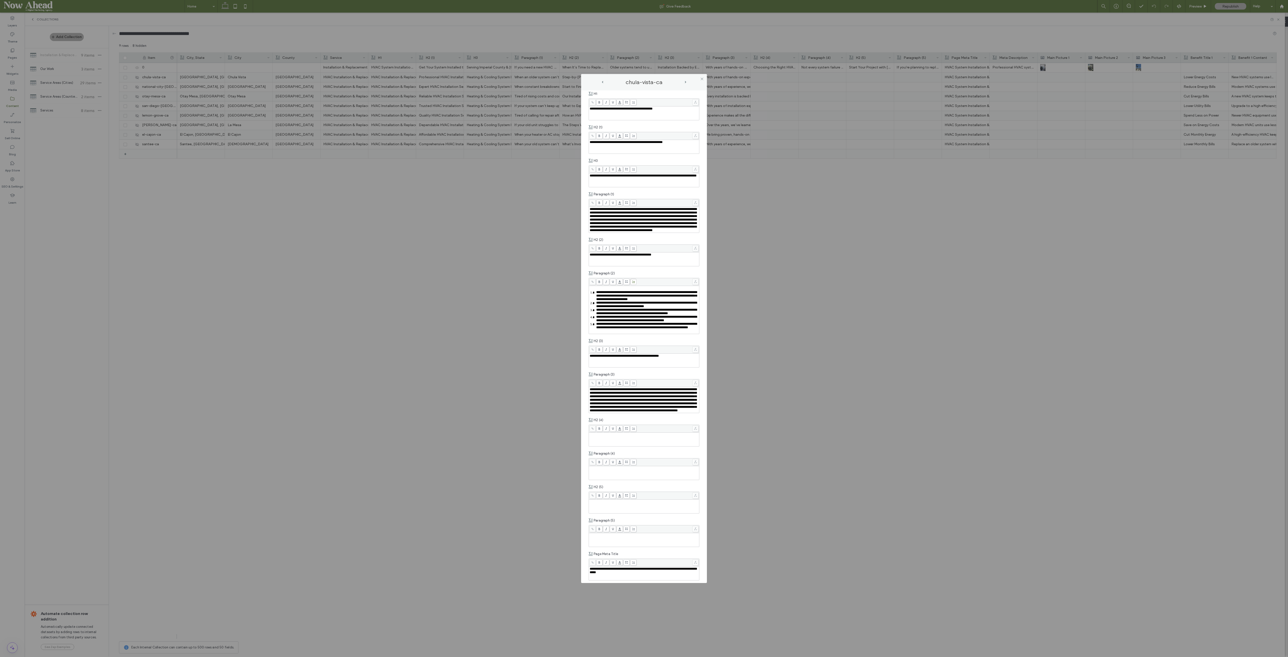
click at [702, 78] on icon at bounding box center [702, 79] width 4 height 4
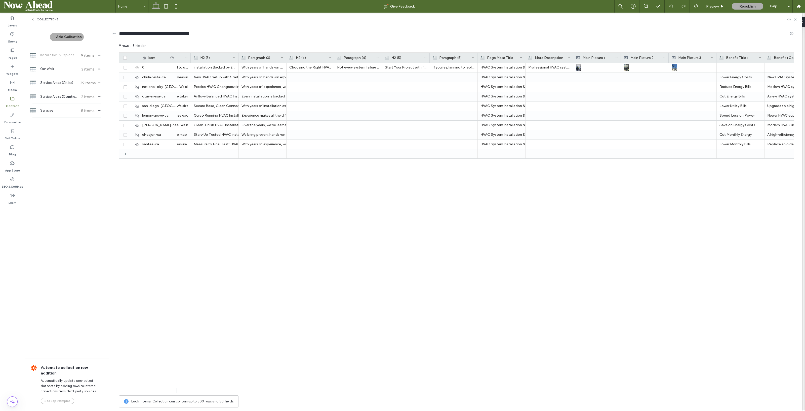
scroll to position [0, 466]
click at [397, 76] on div at bounding box center [404, 77] width 42 height 9
click at [403, 144] on div at bounding box center [404, 144] width 42 height 9
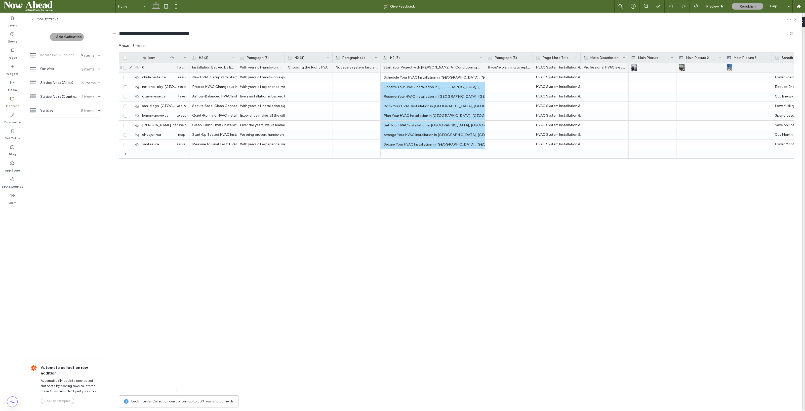
drag, startPoint x: 427, startPoint y: 55, endPoint x: 484, endPoint y: 68, distance: 58.3
click at [484, 68] on div "Item Paragraph (3) H2 (4) Paragraph (4) H2 (2) Paragraph (2) H2 (3) H2 (5) Para…" at bounding box center [456, 222] width 675 height 340
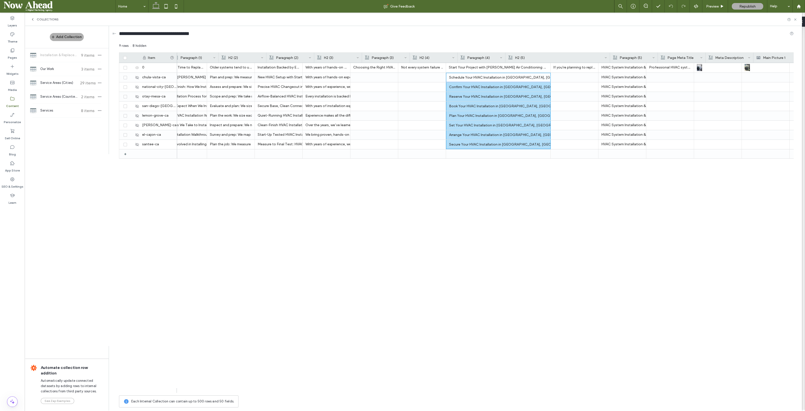
scroll to position [0, 341]
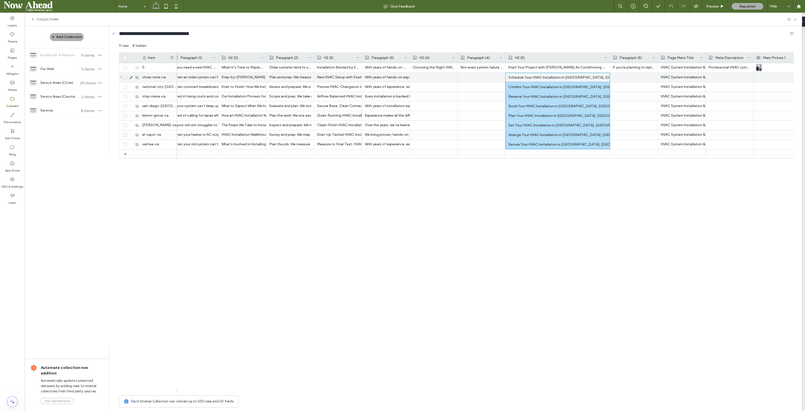
click at [130, 77] on icon at bounding box center [131, 77] width 4 height 4
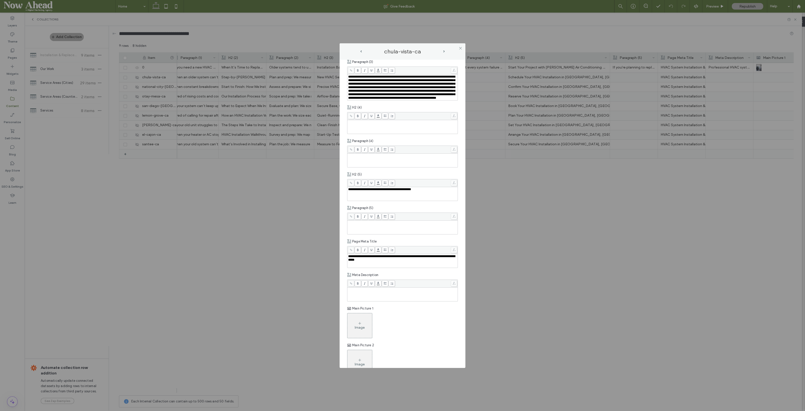
scroll to position [440, 0]
click at [459, 48] on icon at bounding box center [461, 48] width 4 height 4
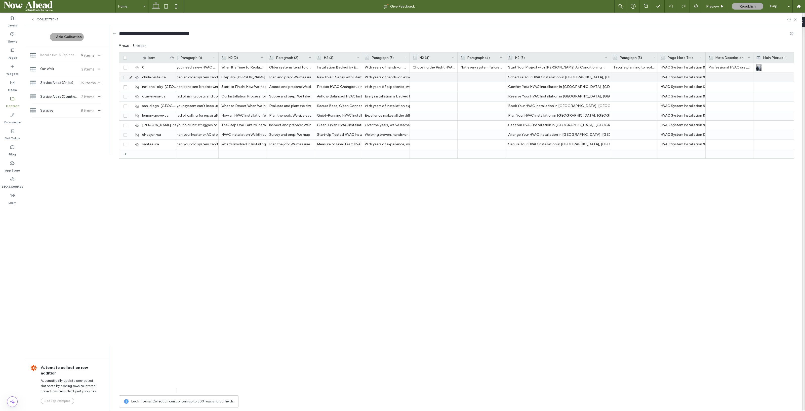
click at [621, 73] on div at bounding box center [634, 77] width 42 height 9
click at [633, 143] on div at bounding box center [634, 144] width 42 height 9
click at [731, 68] on p "Professional HVAC system installation in Imperial County and San Diego County. …" at bounding box center [730, 67] width 42 height 9
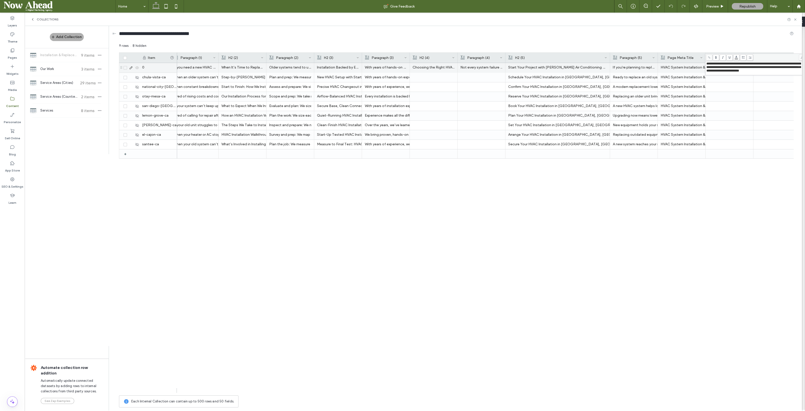
click at [731, 68] on span "**********" at bounding box center [753, 67] width 94 height 10
click at [680, 205] on div "Serving Imperial County & San Diego County If you need a new HVAC system, we’re…" at bounding box center [485, 228] width 617 height 330
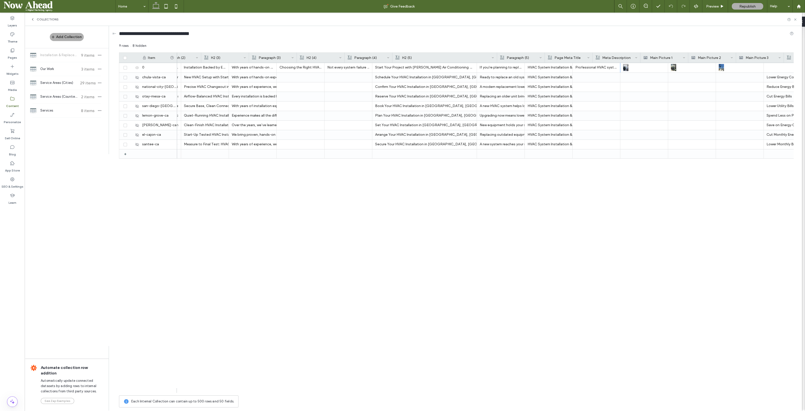
scroll to position [0, 490]
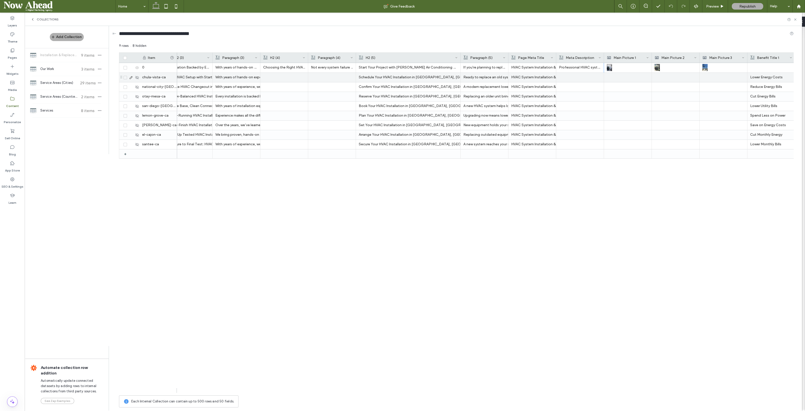
click at [576, 73] on div at bounding box center [580, 77] width 42 height 9
click at [581, 142] on div at bounding box center [580, 144] width 42 height 9
click at [574, 74] on div "Upgrade with professional HVAC installation that lowers energy use, evens tempe…" at bounding box center [580, 77] width 42 height 9
click at [579, 148] on div at bounding box center [580, 144] width 42 height 9
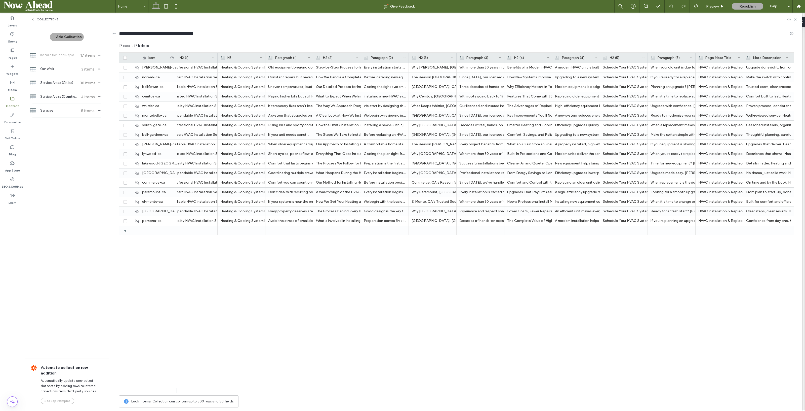
scroll to position [0, 250]
click at [575, 66] on div "A modern HVAC unit is built for efficiency, using less energy to maintain the s…" at bounding box center [572, 67] width 42 height 9
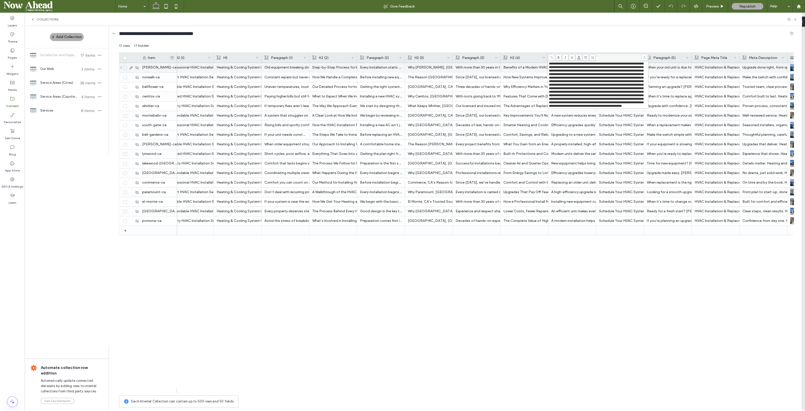
click at [571, 77] on span "**********" at bounding box center [596, 85] width 94 height 46
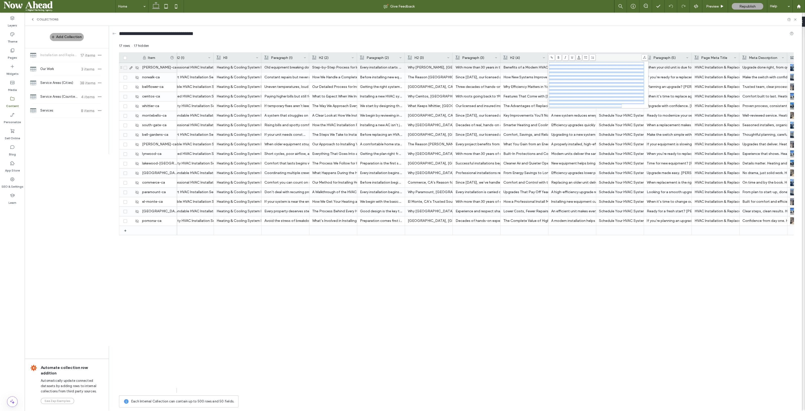
click at [571, 77] on span "**********" at bounding box center [596, 85] width 94 height 46
copy span "**********"
click at [617, 243] on div "When is it time to replace my home’s HVAC system now? Upgrade done right, from …" at bounding box center [485, 228] width 617 height 330
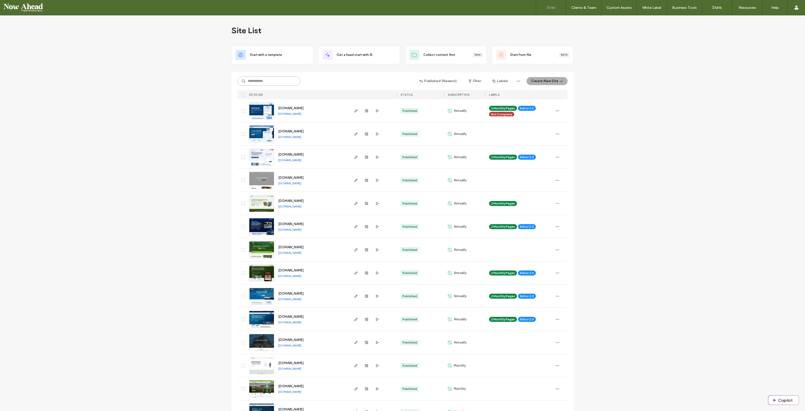
drag, startPoint x: 0, startPoint y: 0, endPoint x: 267, endPoint y: 80, distance: 278.6
click at [267, 80] on input at bounding box center [268, 80] width 63 height 9
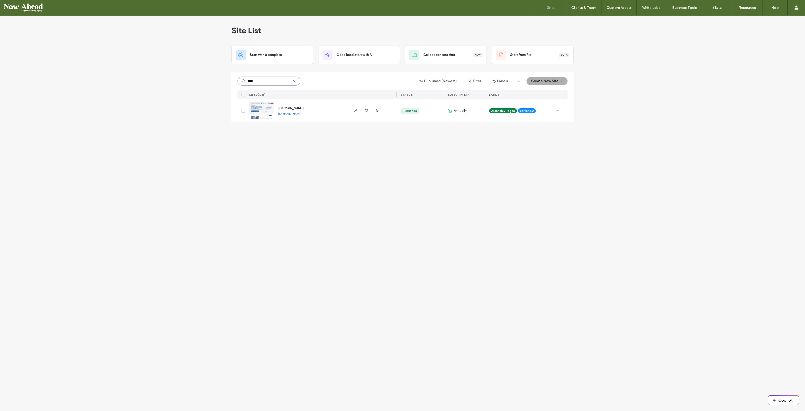
type input "****"
click at [255, 107] on img at bounding box center [261, 119] width 25 height 34
